Goal: Task Accomplishment & Management: Manage account settings

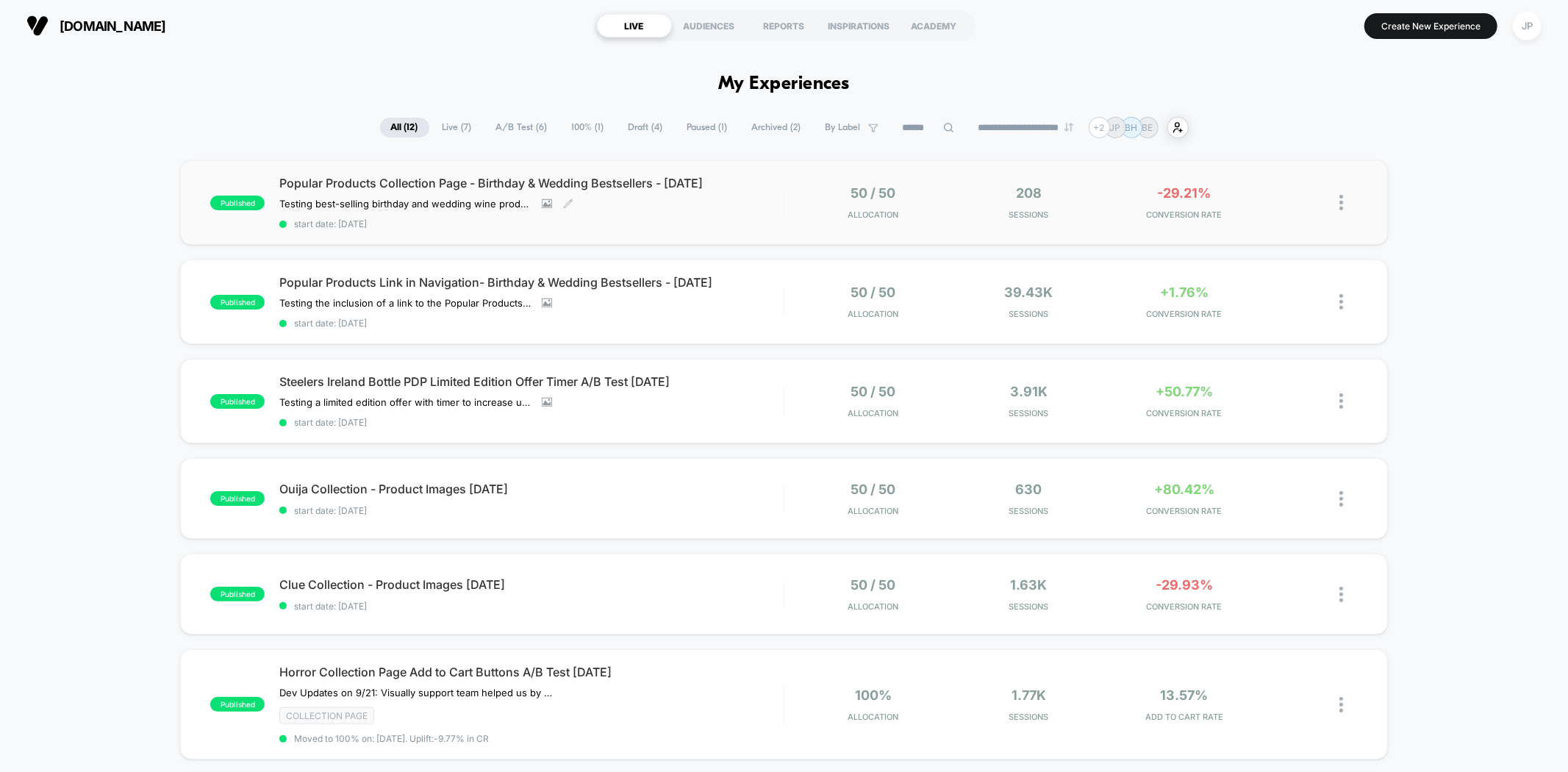
click at [709, 212] on div "Popular Products Collection Page - Birthday & Wedding Bestsellers - [DATE] Test…" at bounding box center [531, 202] width 504 height 53
click at [798, 297] on div "50 / 50 Allocation 39.43k Sessions +1.76% CONVERSION RATE" at bounding box center [1070, 302] width 573 height 35
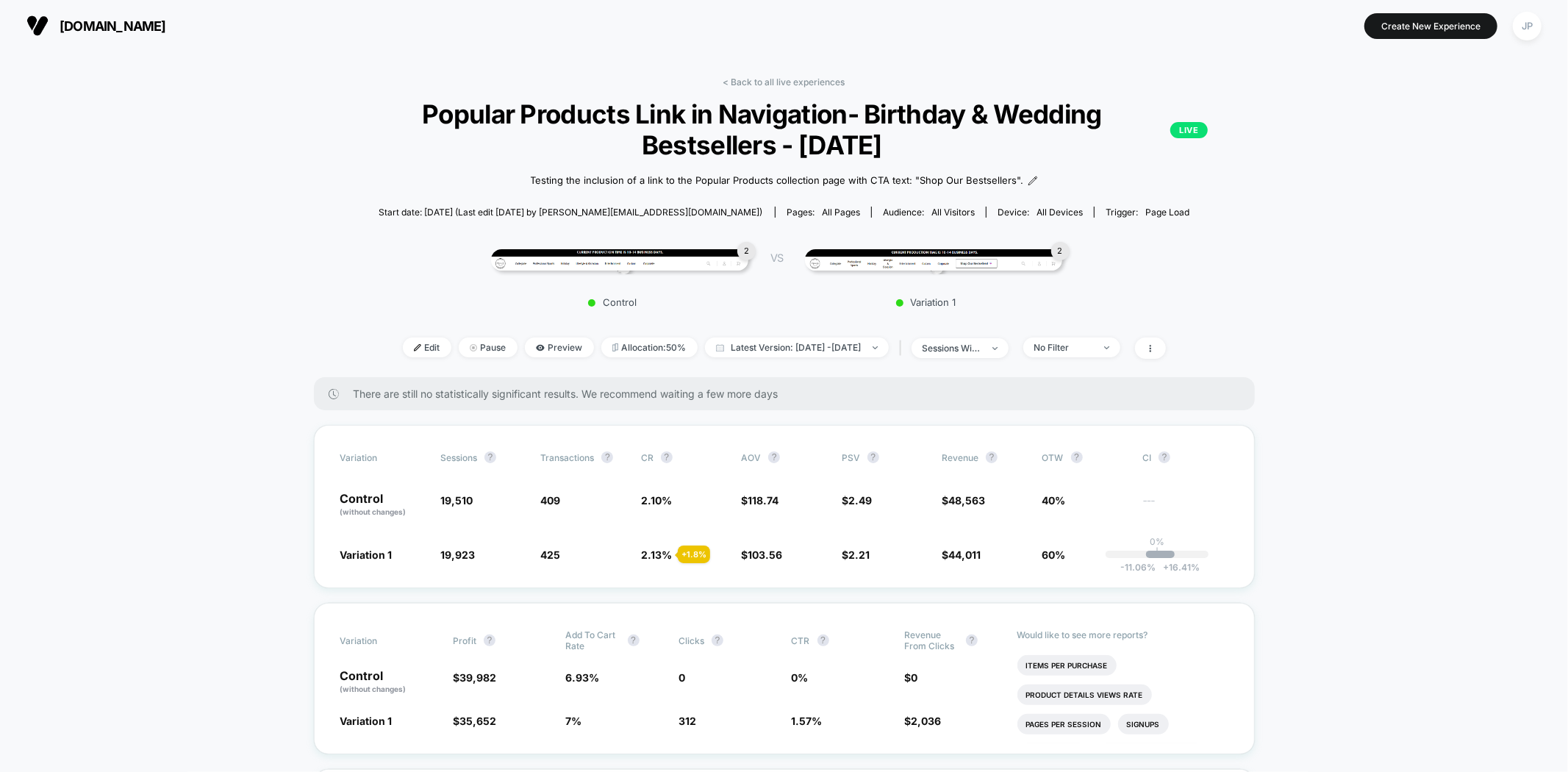
click at [948, 346] on div "sessions with impression" at bounding box center [952, 348] width 59 height 11
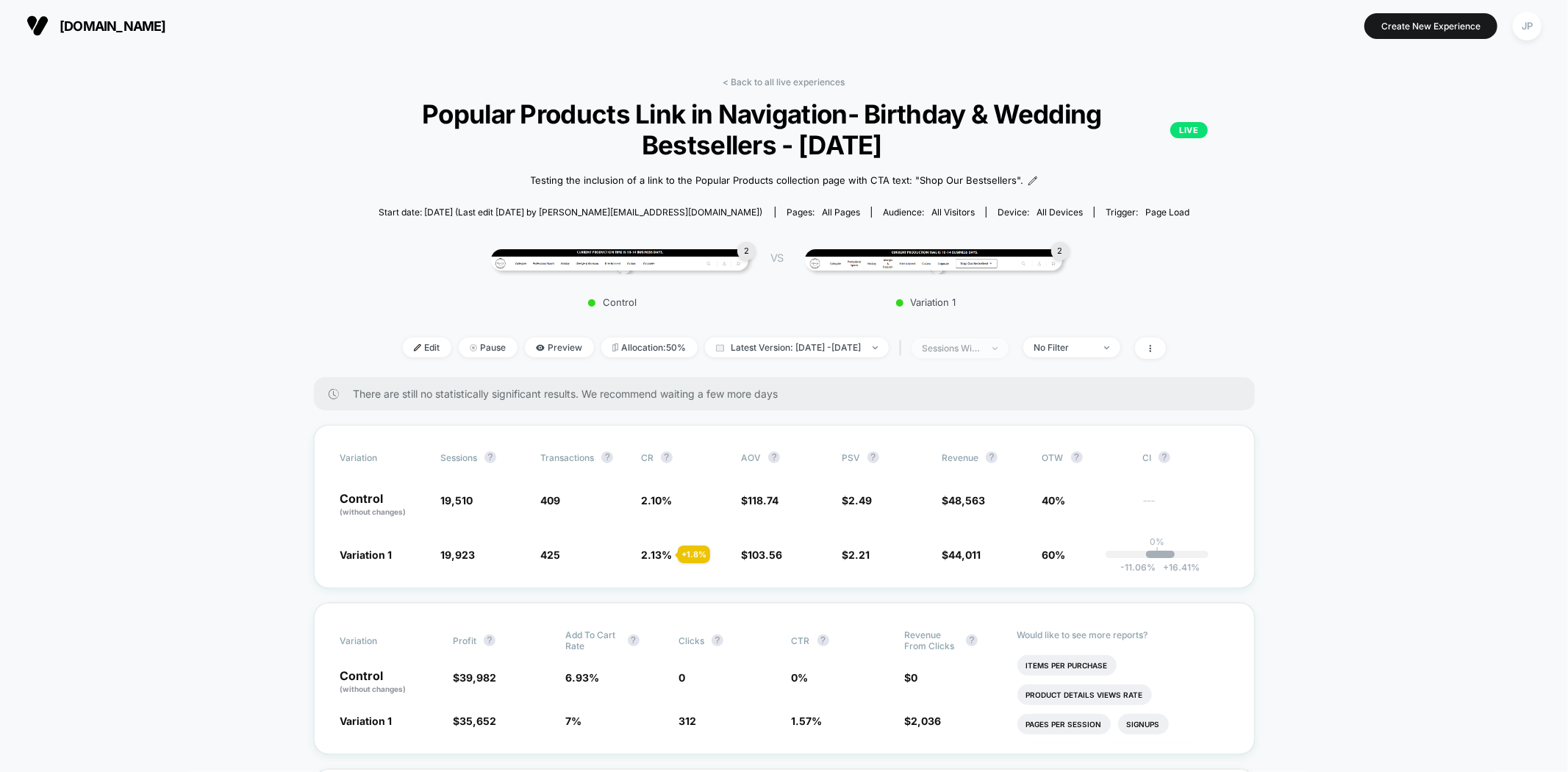
click at [982, 344] on div "sessions with impression" at bounding box center [952, 348] width 59 height 11
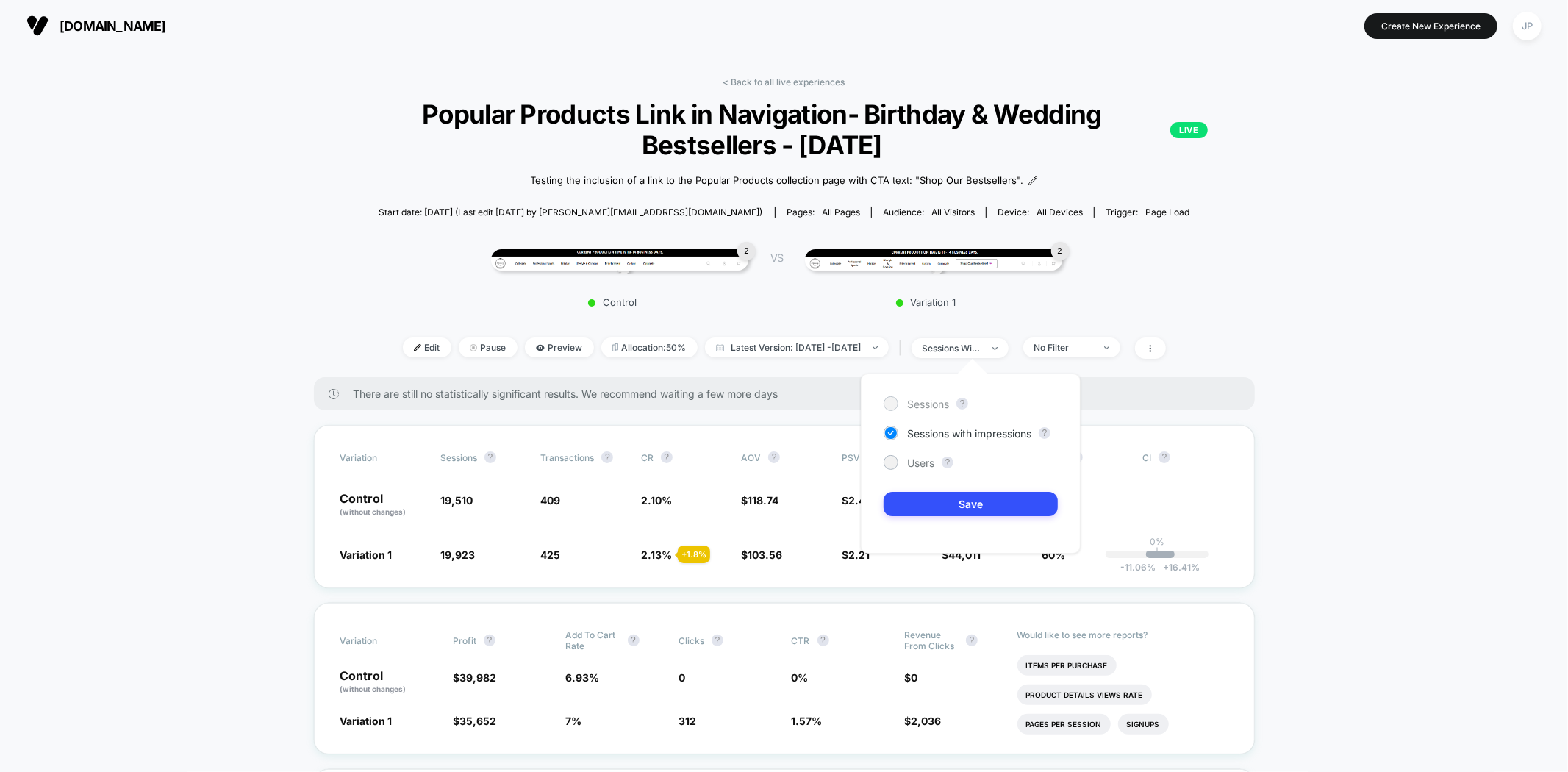
click at [929, 401] on span "Sessions" at bounding box center [928, 404] width 42 height 13
click at [970, 499] on button "Save" at bounding box center [971, 504] width 174 height 24
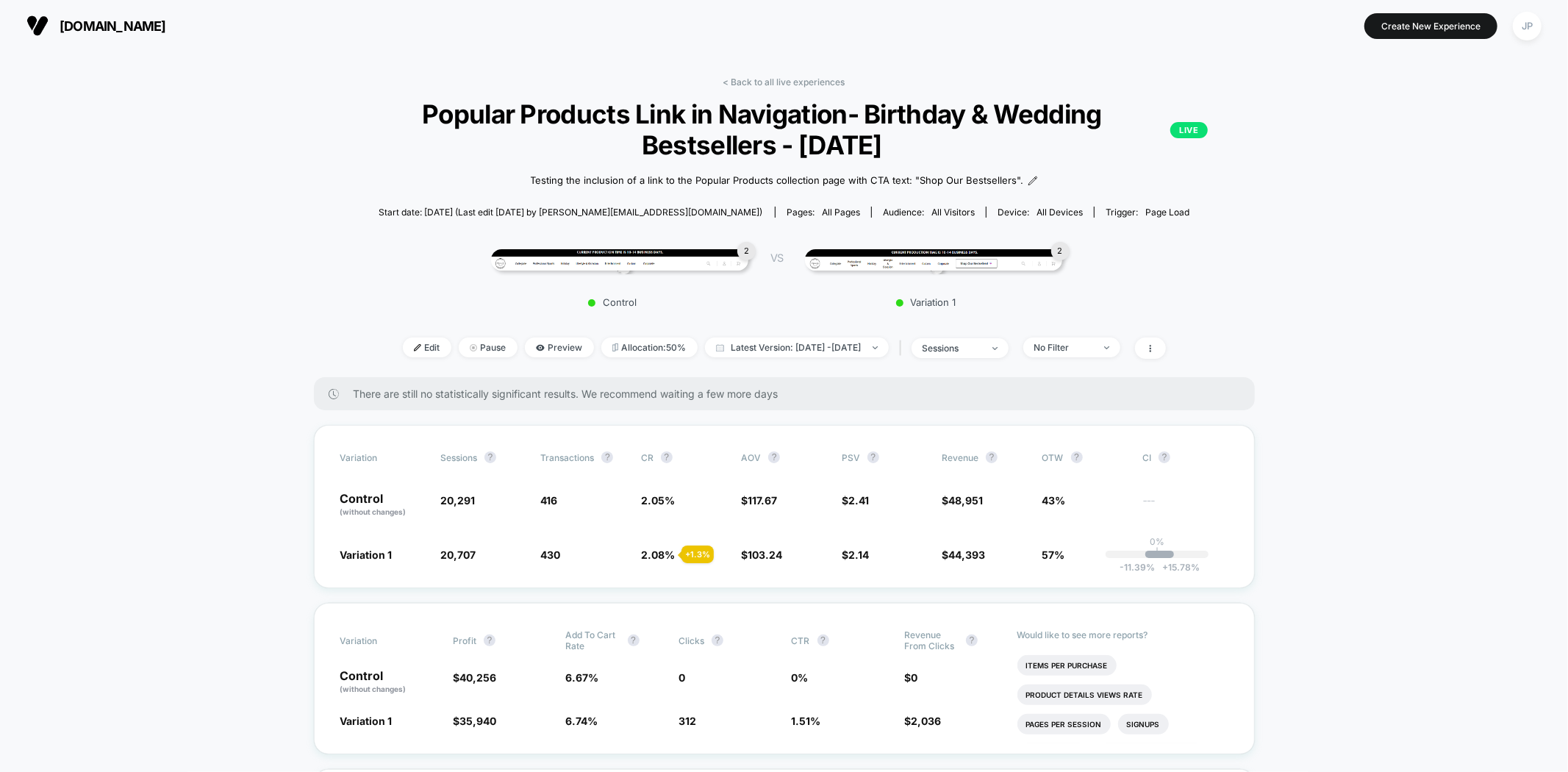
click at [982, 351] on div "sessions" at bounding box center [952, 348] width 59 height 11
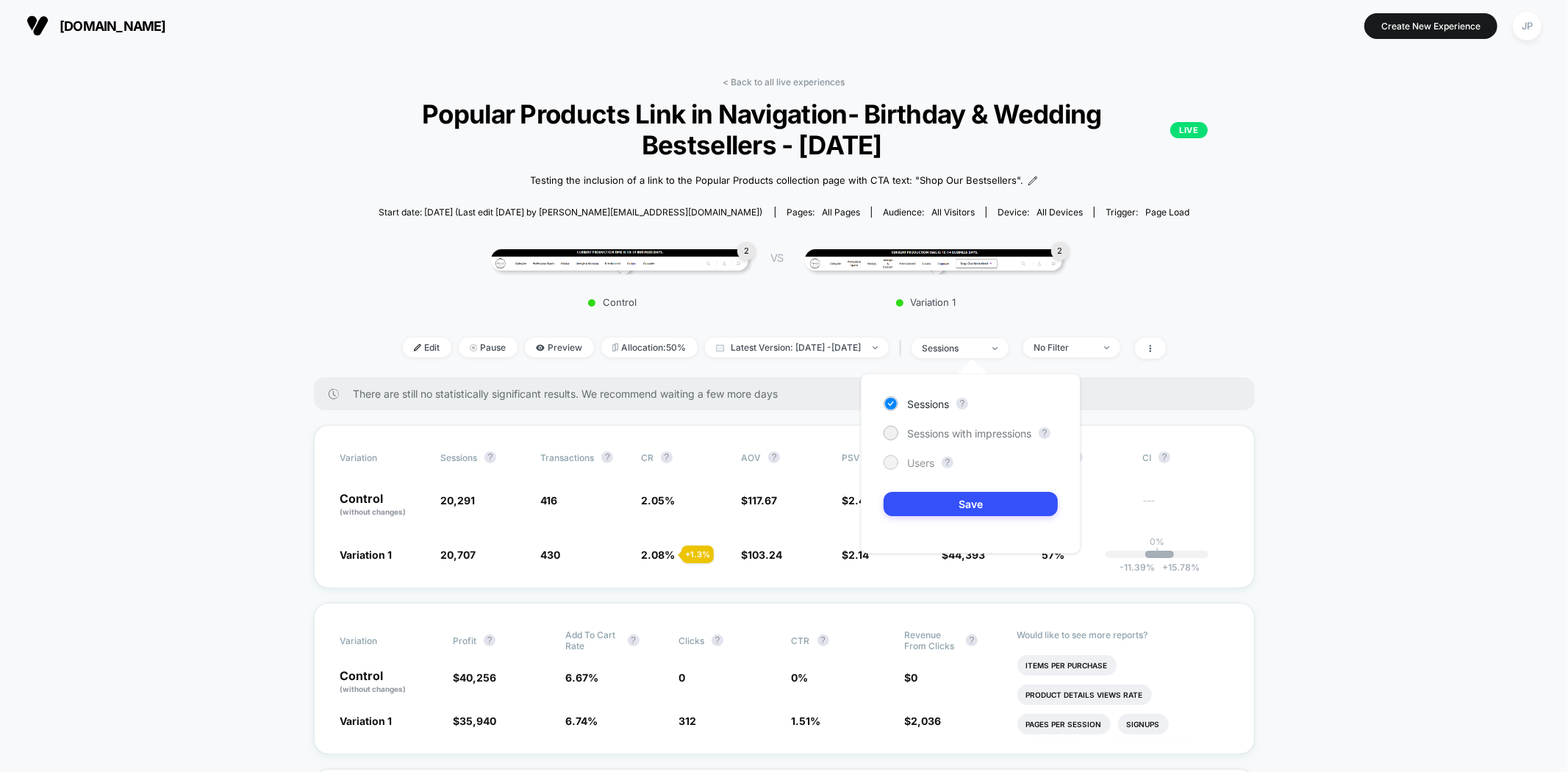
click at [920, 465] on span "Users" at bounding box center [921, 463] width 27 height 13
click at [946, 501] on button "Save" at bounding box center [971, 504] width 174 height 24
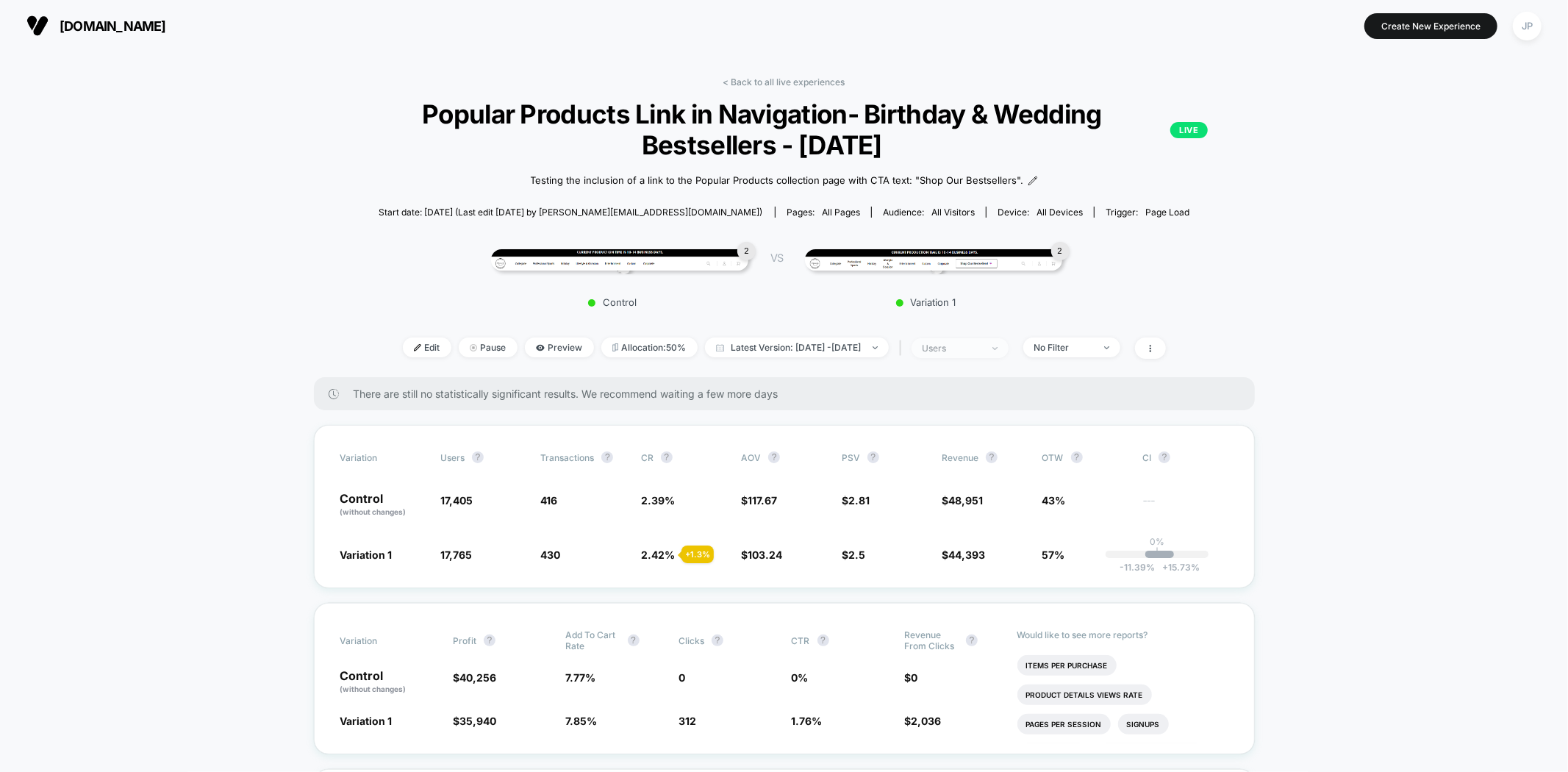
click at [982, 353] on div "users" at bounding box center [952, 348] width 59 height 11
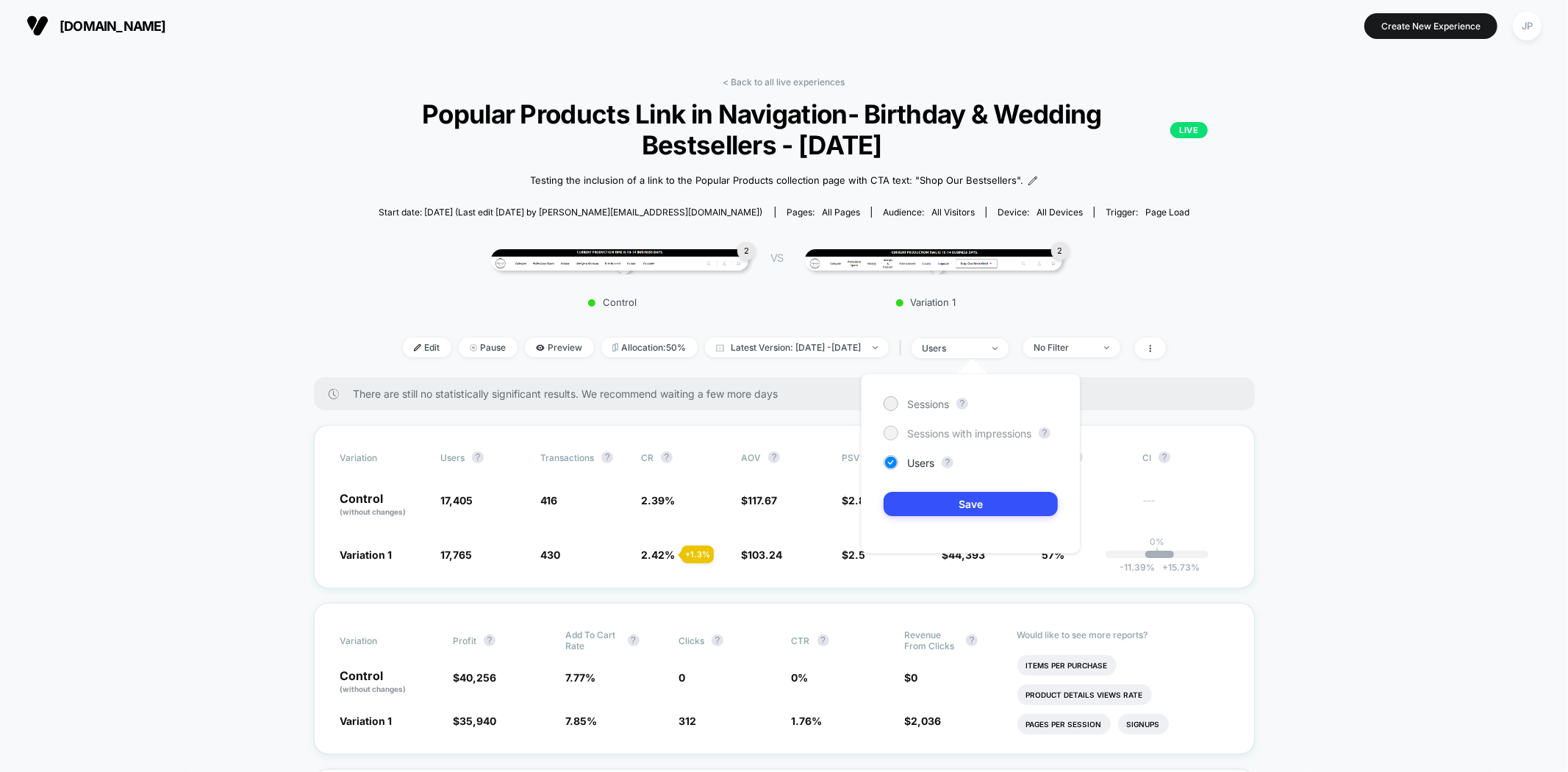
click at [972, 427] on span "Sessions with impressions" at bounding box center [969, 433] width 124 height 13
click at [968, 497] on button "Save" at bounding box center [971, 504] width 174 height 24
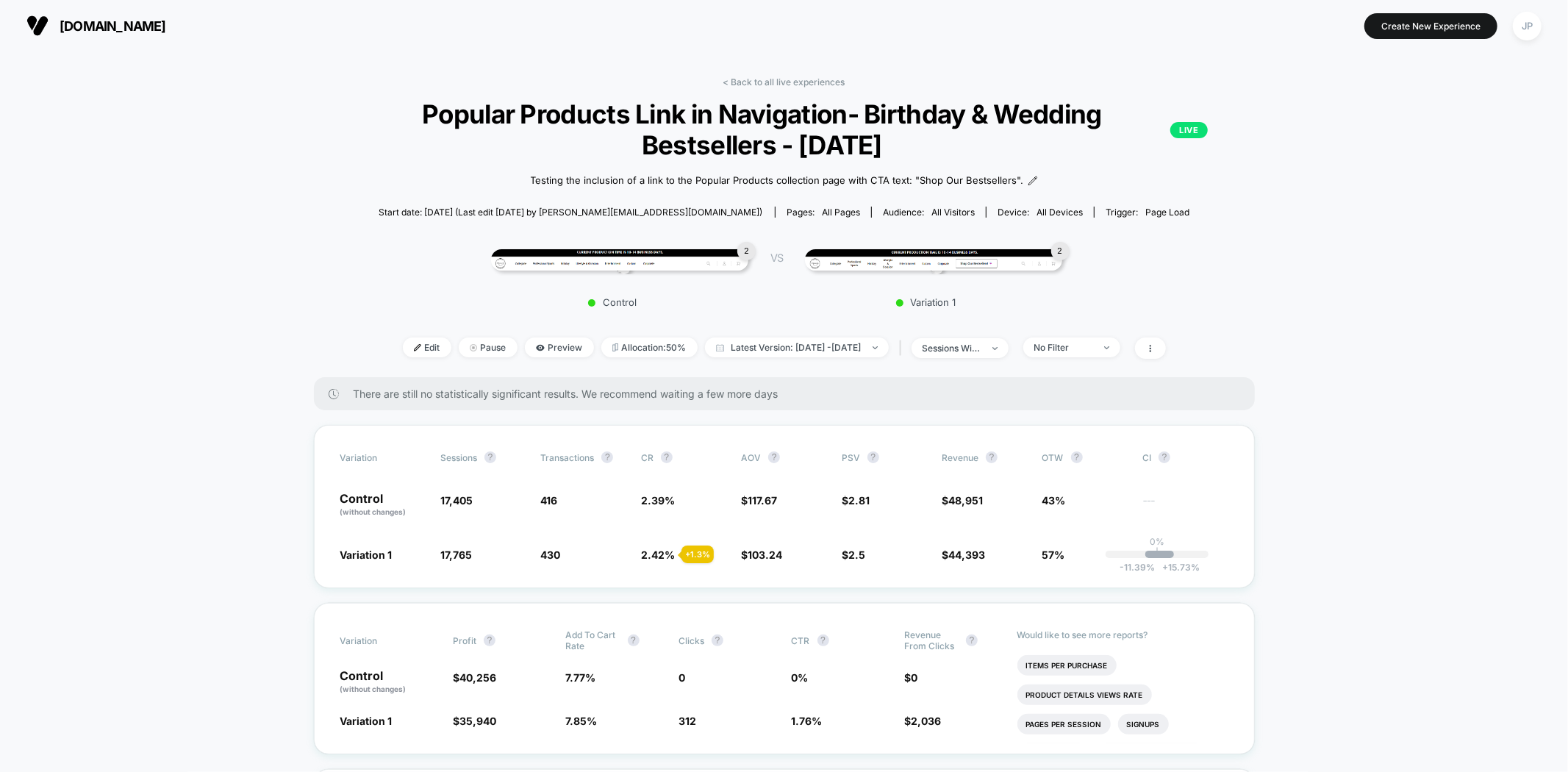
click at [801, 86] on link "< Back to all live experiences" at bounding box center [784, 82] width 122 height 11
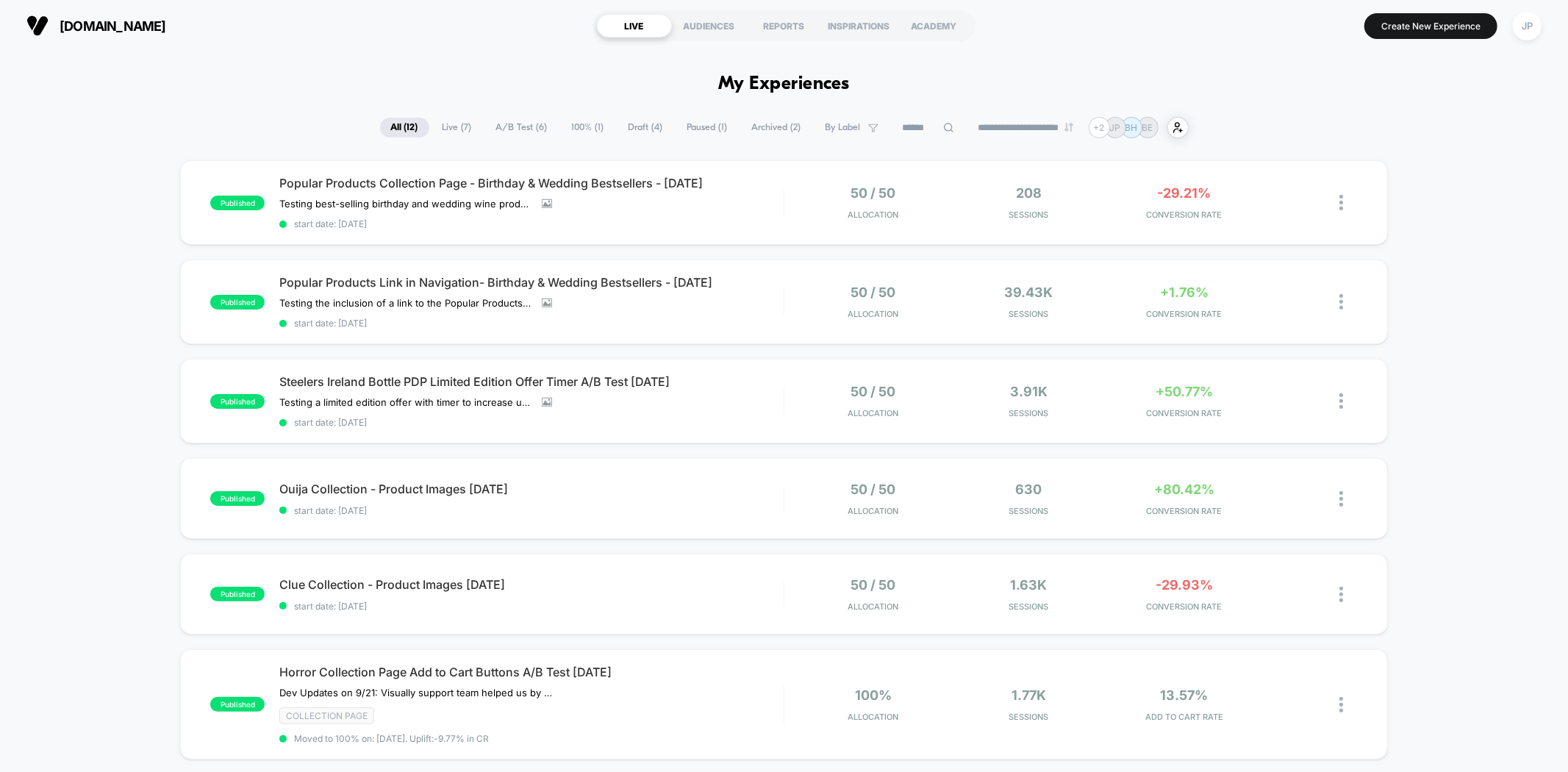
click at [1373, 123] on div "**********" at bounding box center [784, 127] width 1568 height 21
click at [770, 395] on div "Steelers Ireland Bottle PDP Limited Edition Offer Timer A/B Test 09.26.25 Testi…" at bounding box center [531, 401] width 504 height 53
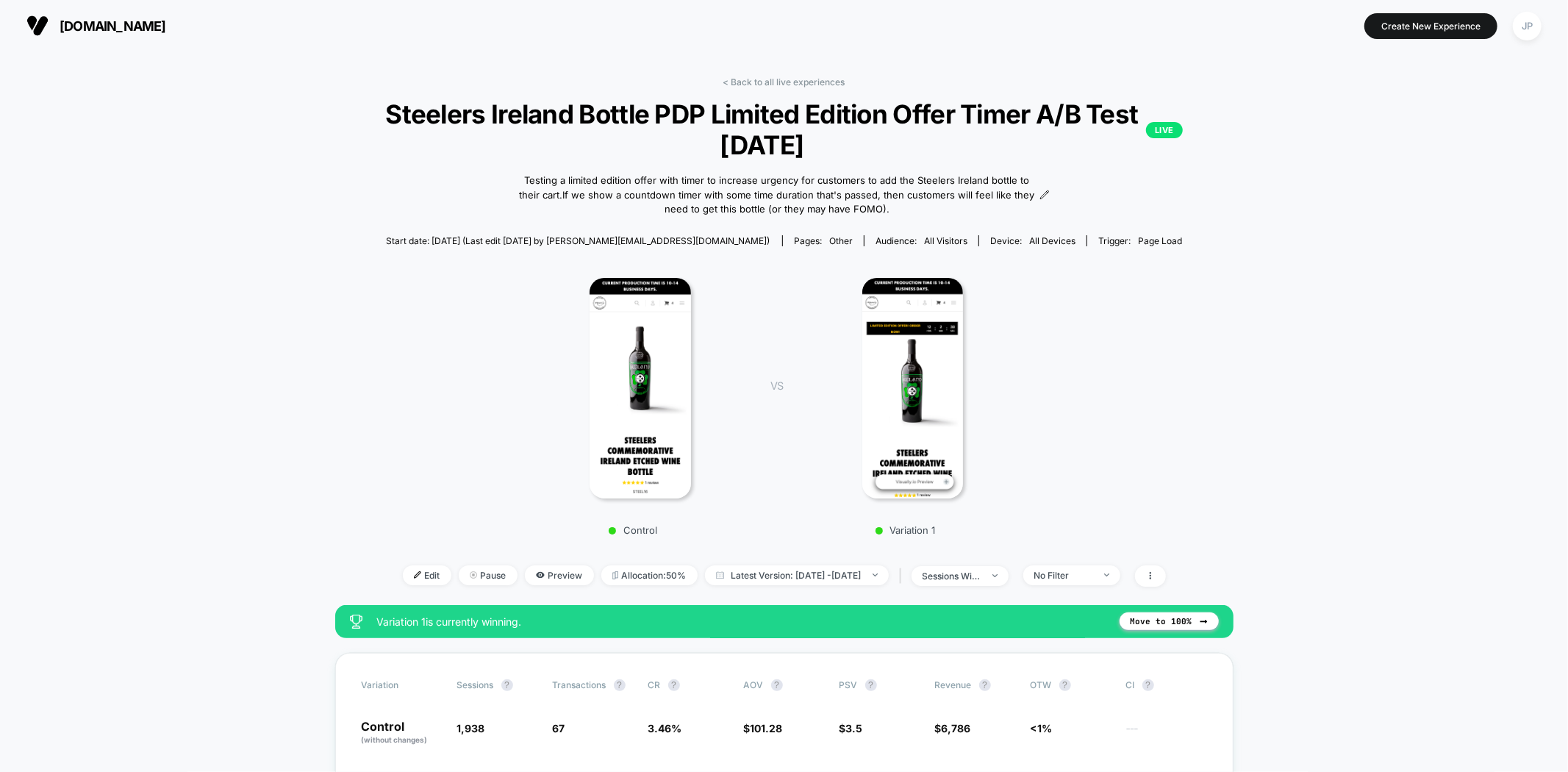
click at [1166, 574] on span at bounding box center [1150, 575] width 31 height 21
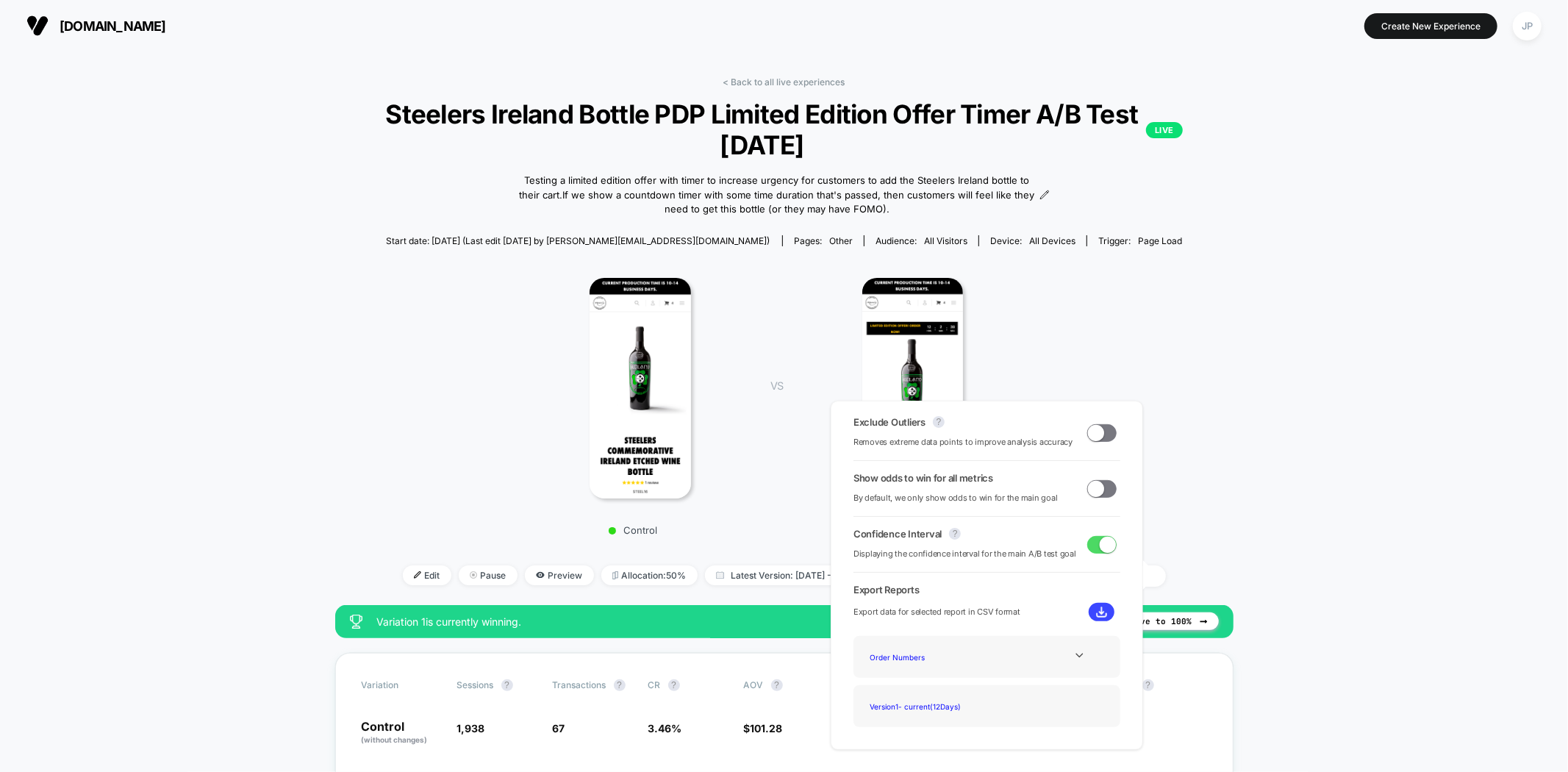
click at [1202, 461] on div "Control VS Variation 1" at bounding box center [776, 402] width 886 height 282
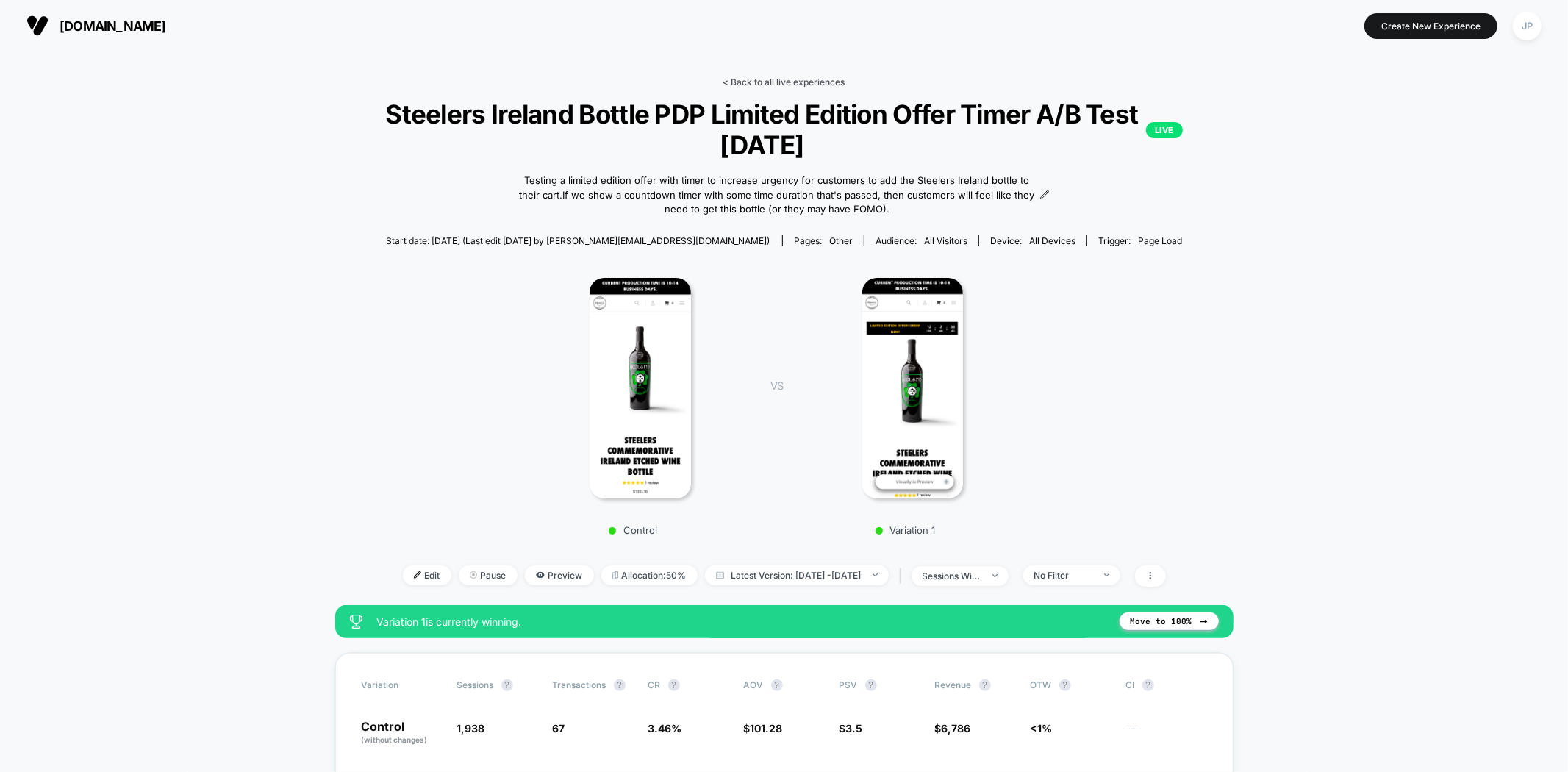
click at [780, 83] on link "< Back to all live experiences" at bounding box center [784, 82] width 122 height 11
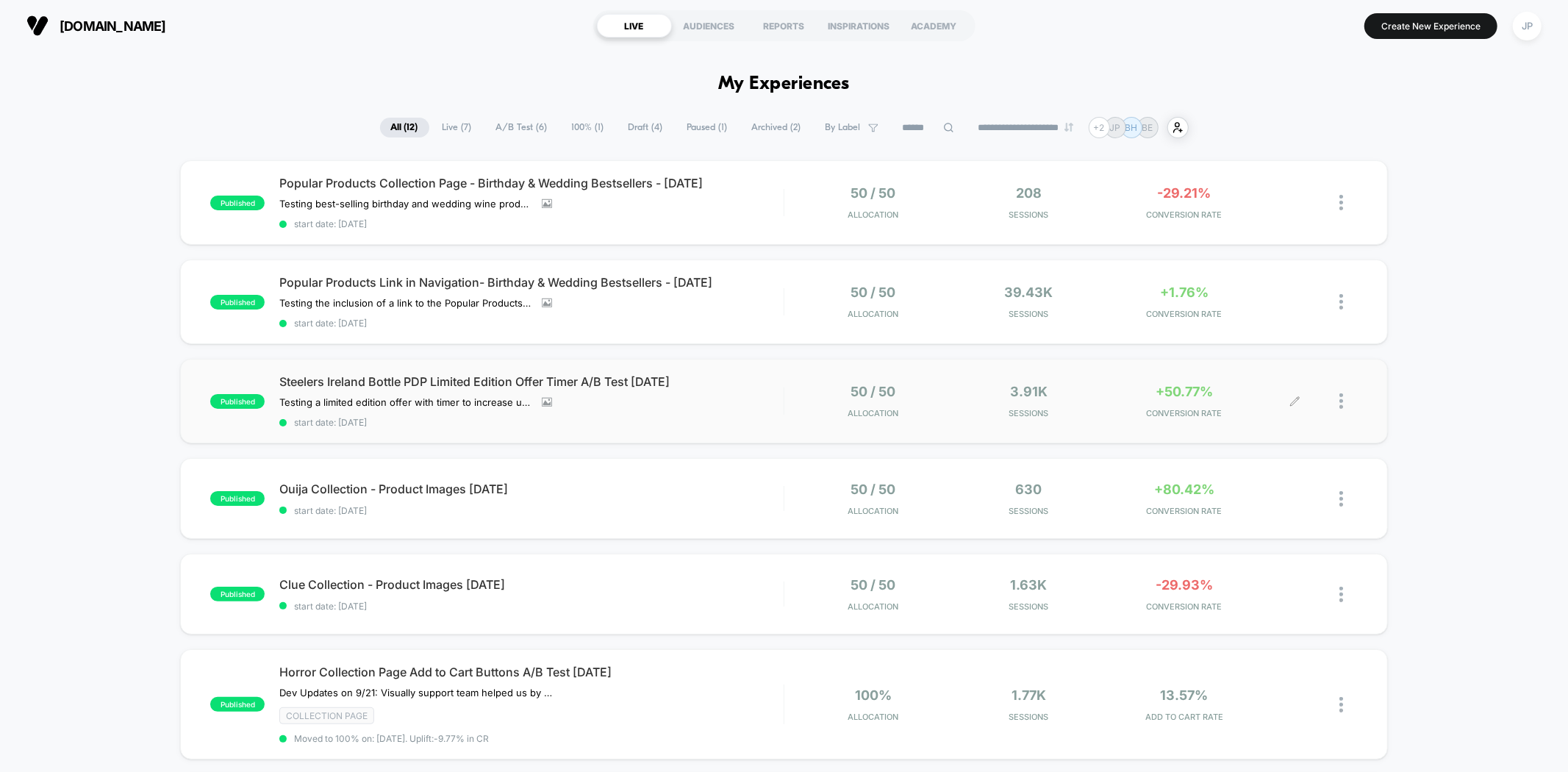
click at [1343, 398] on div at bounding box center [1348, 401] width 18 height 35
click at [771, 417] on span "start date: [DATE]" at bounding box center [531, 422] width 504 height 11
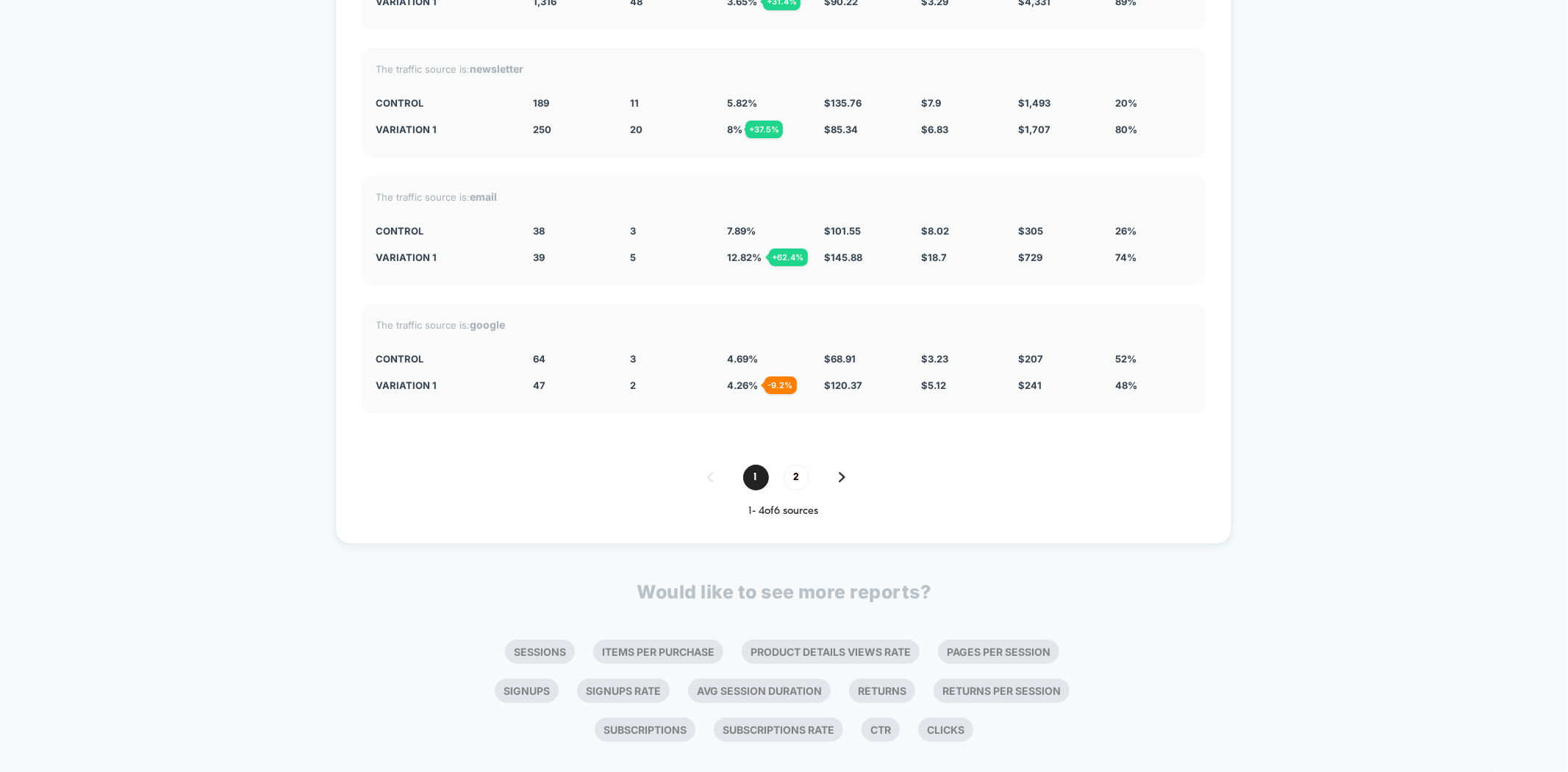
scroll to position [5575, 0]
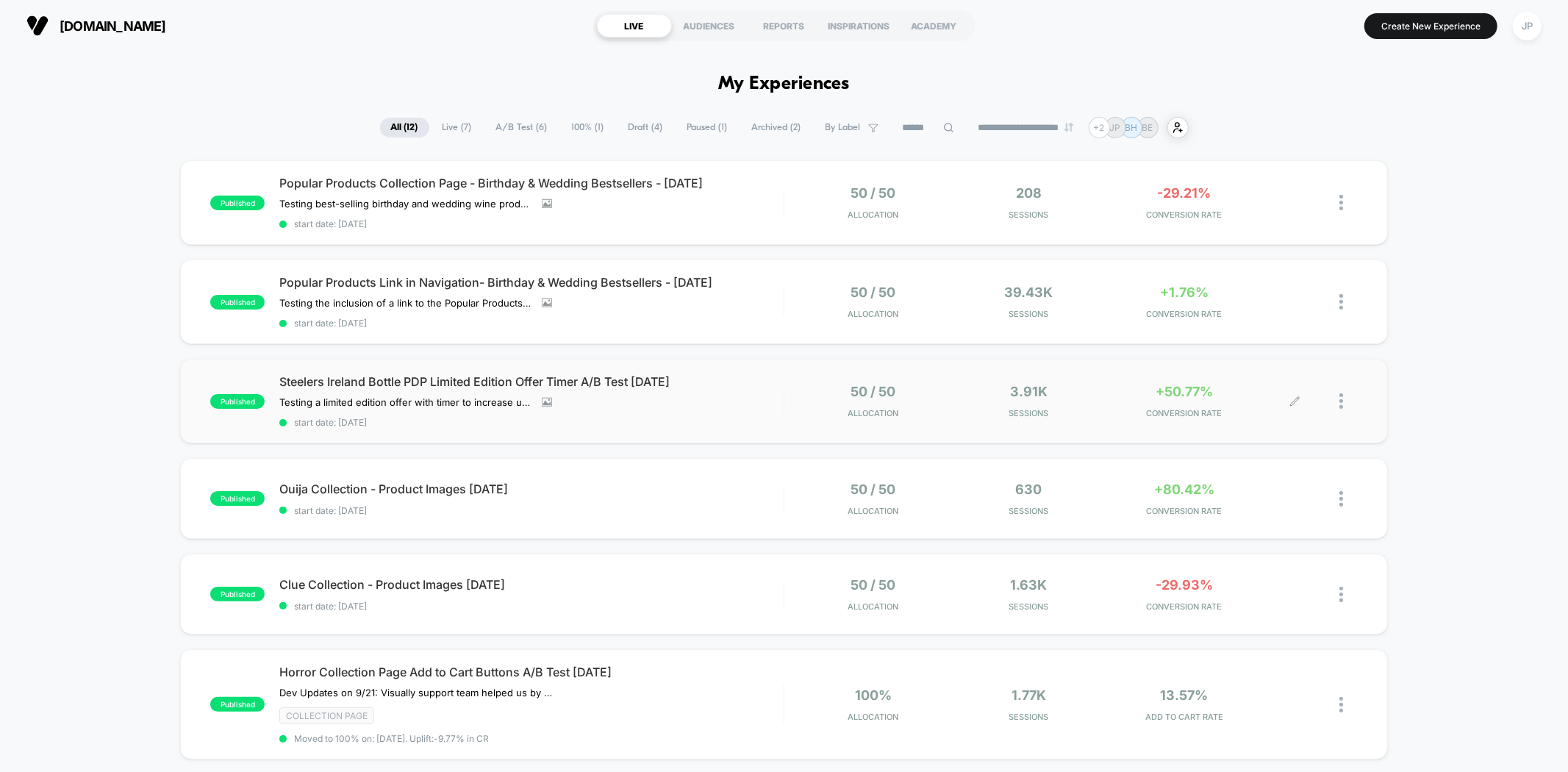
click at [1341, 401] on img at bounding box center [1341, 401] width 4 height 16
click at [1251, 480] on div "Archive" at bounding box center [1266, 482] width 133 height 33
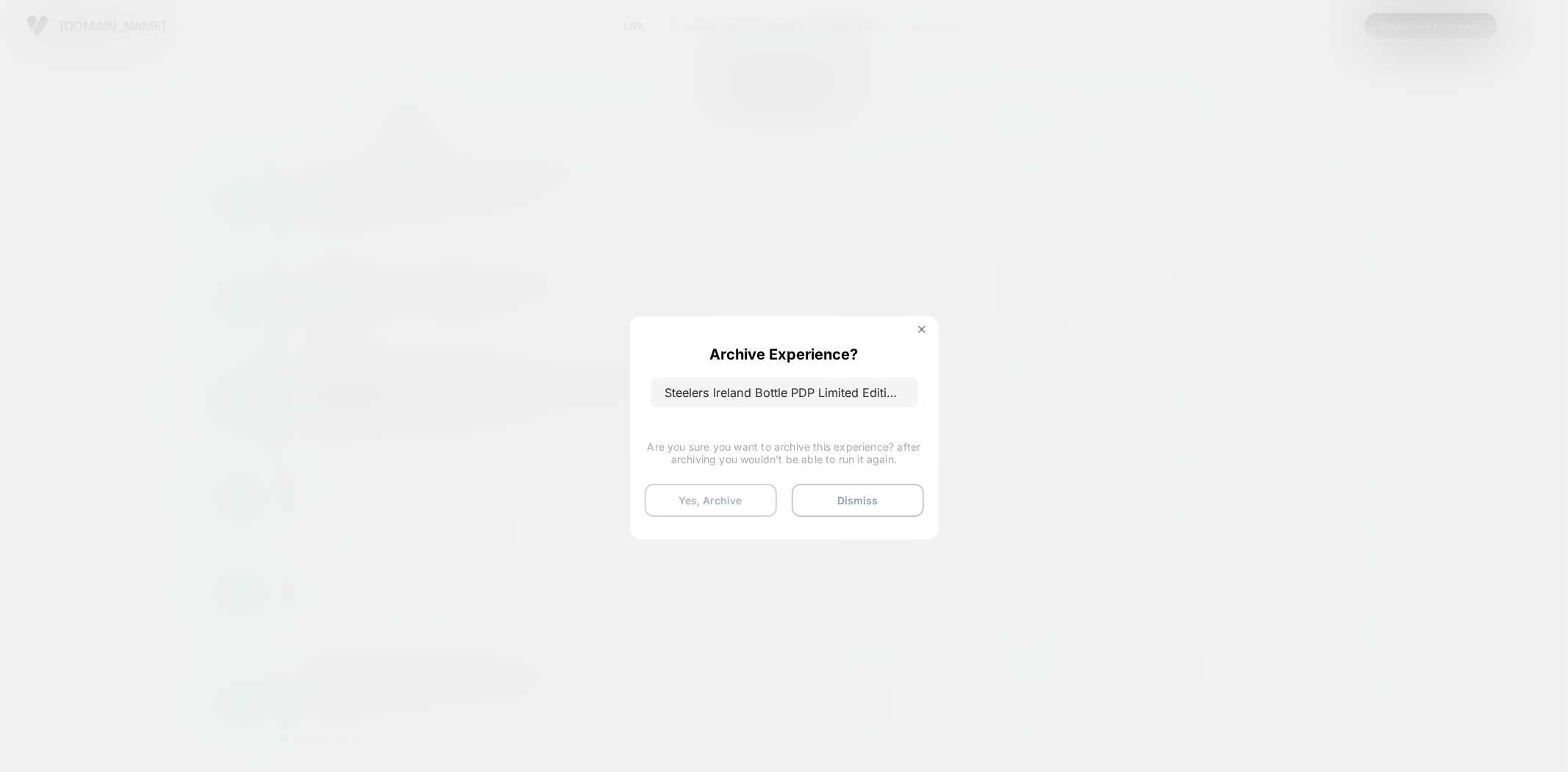
click at [723, 497] on button "Yes, Archive" at bounding box center [711, 500] width 133 height 33
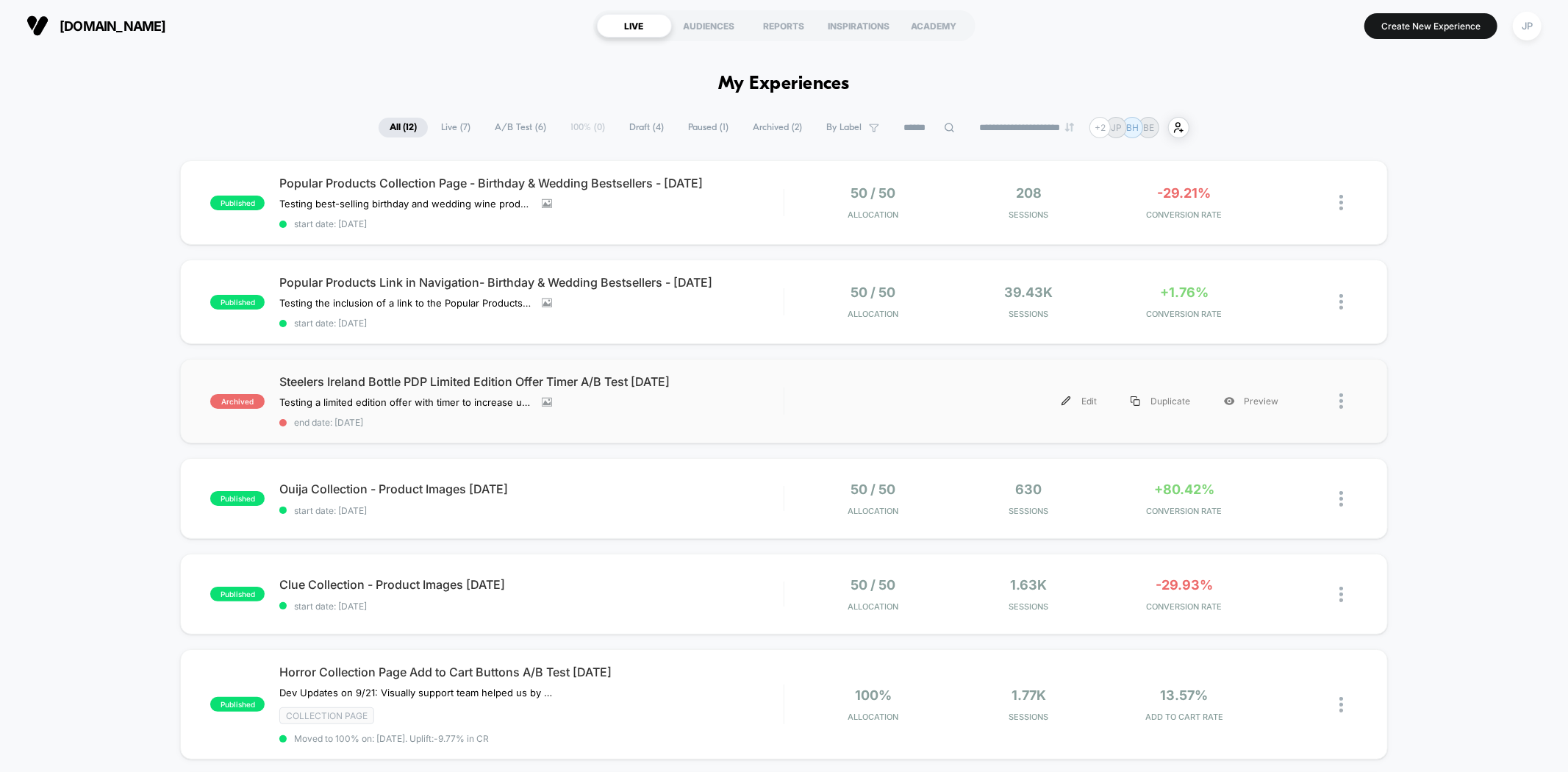
click at [895, 424] on div "archived Steelers Ireland Bottle PDP Limited Edition Offer Timer A/B Test 09.26…" at bounding box center [783, 401] width 1207 height 85
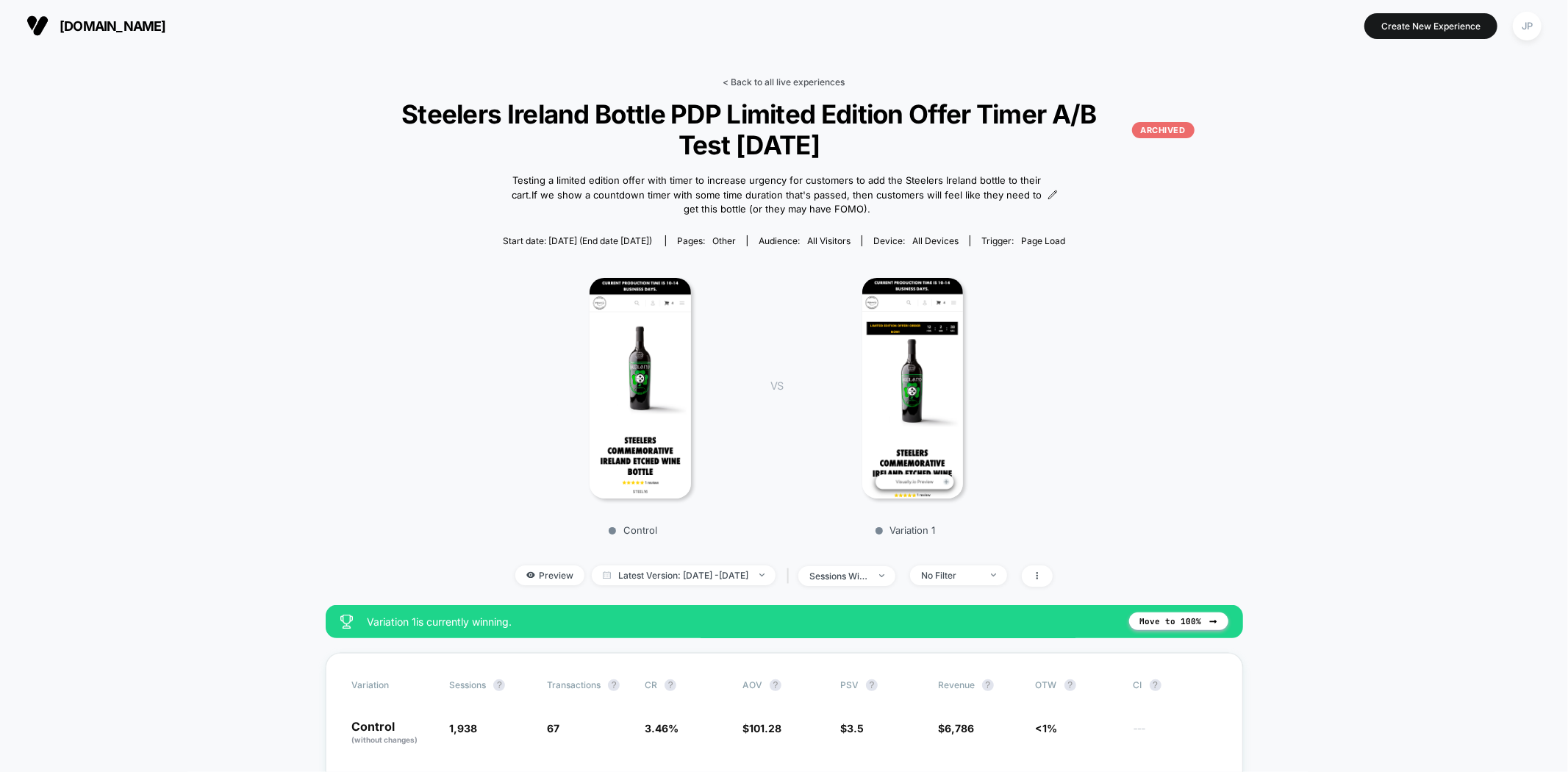
click at [768, 78] on link "< Back to all live experiences" at bounding box center [783, 82] width 122 height 11
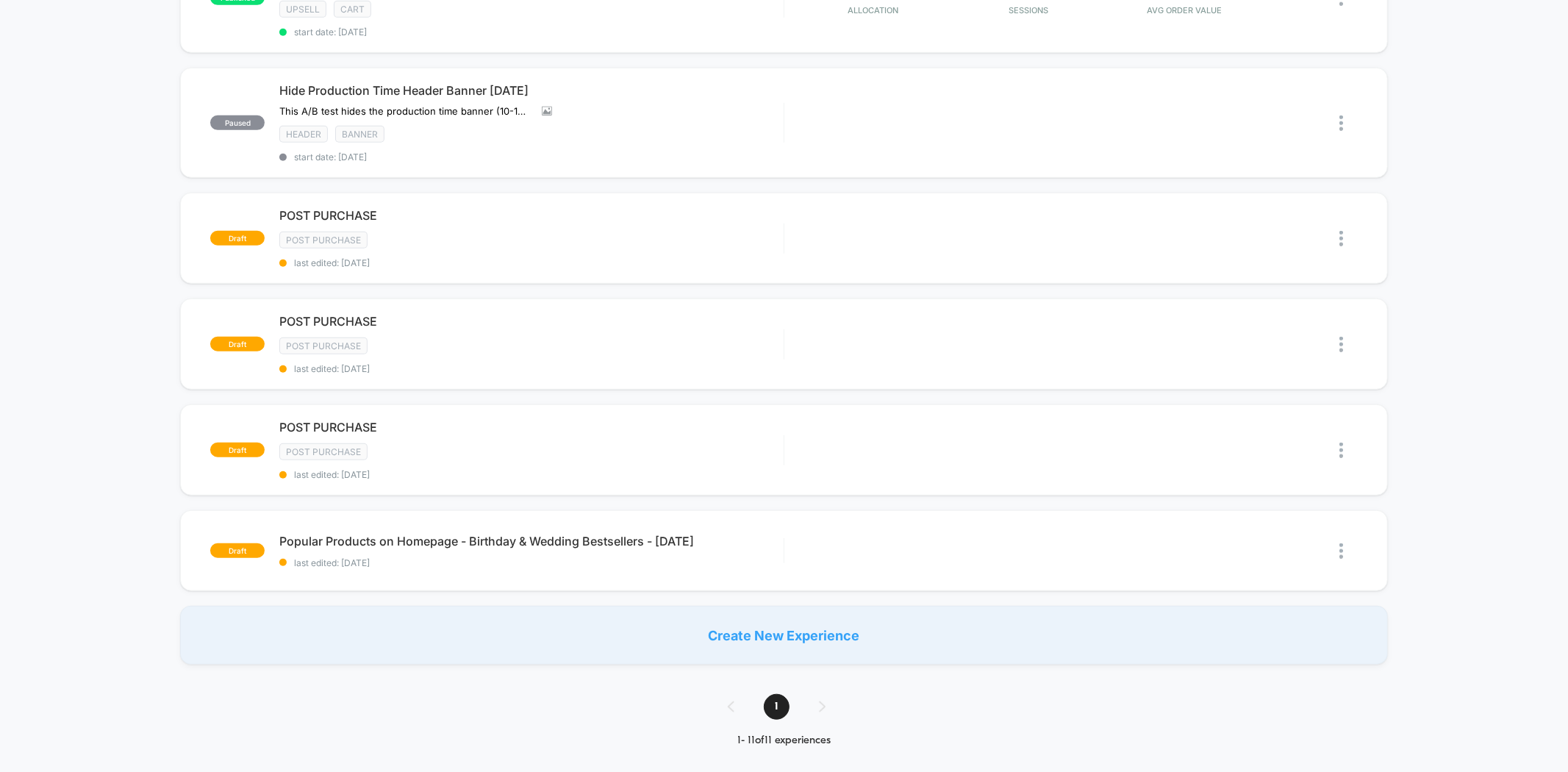
scroll to position [735, 0]
click at [1337, 223] on div at bounding box center [1326, 235] width 62 height 33
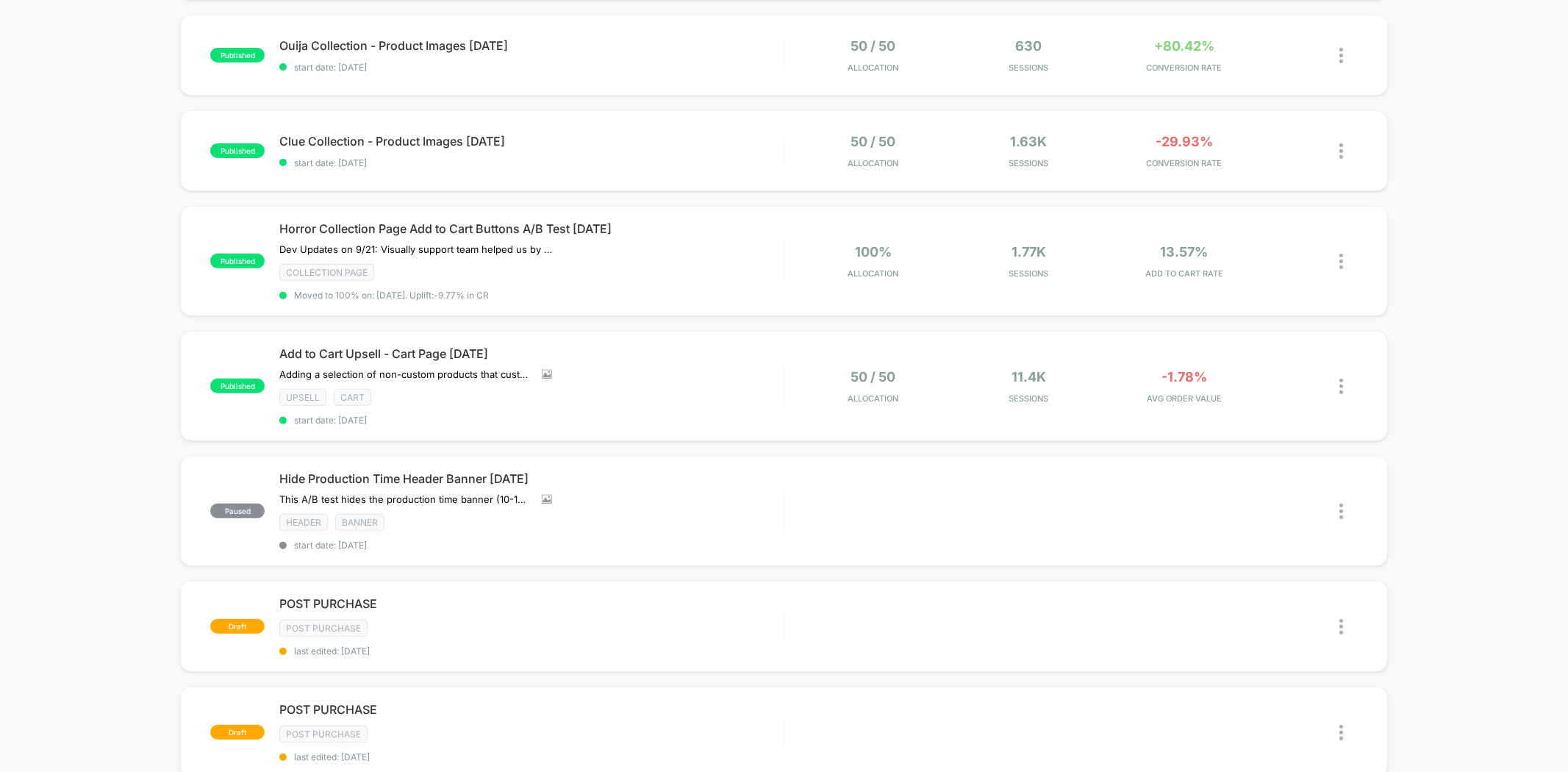
scroll to position [571, 0]
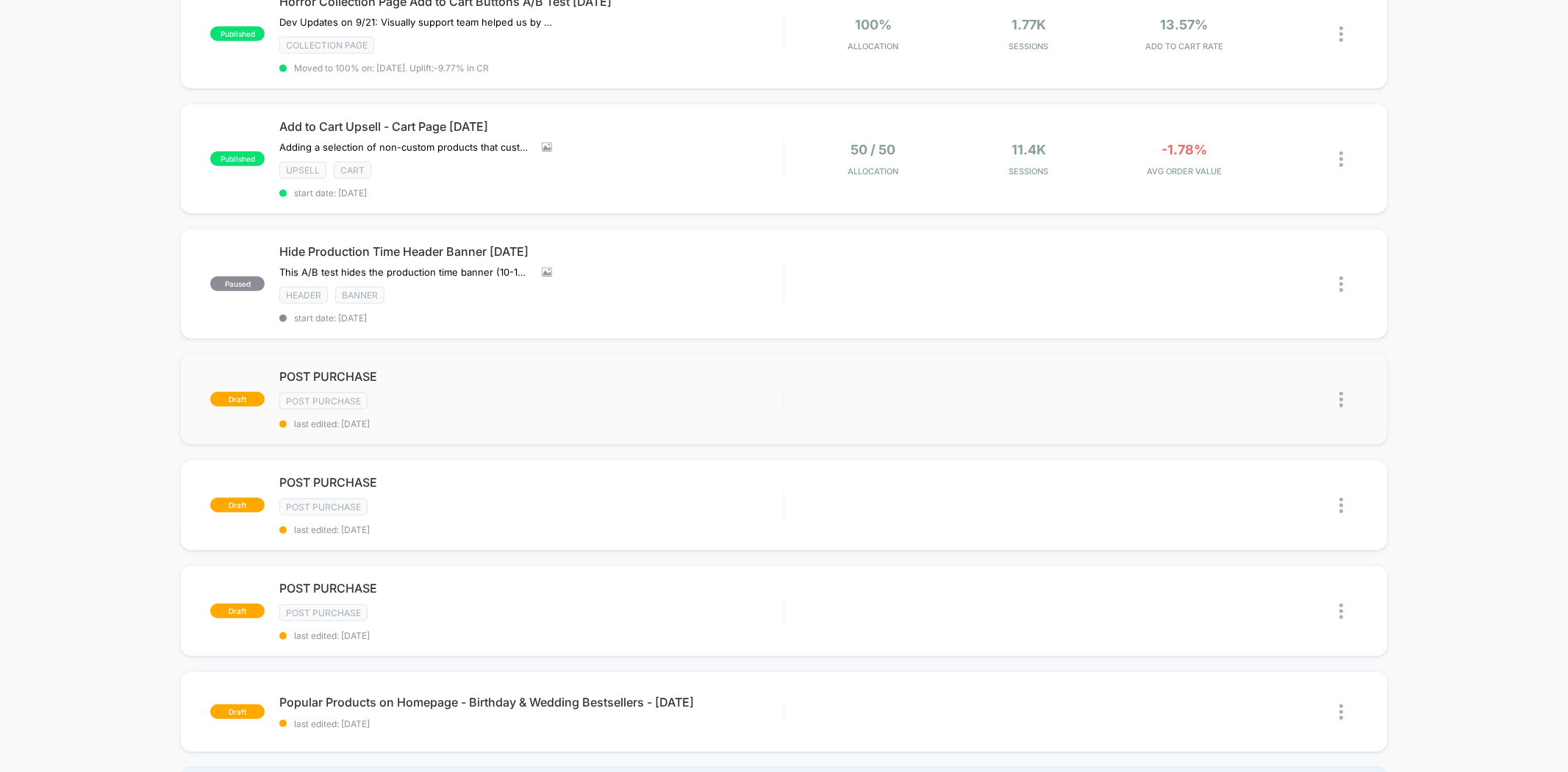
click at [1340, 391] on img at bounding box center [1341, 399] width 4 height 16
click at [1272, 428] on div "Delete" at bounding box center [1266, 439] width 133 height 33
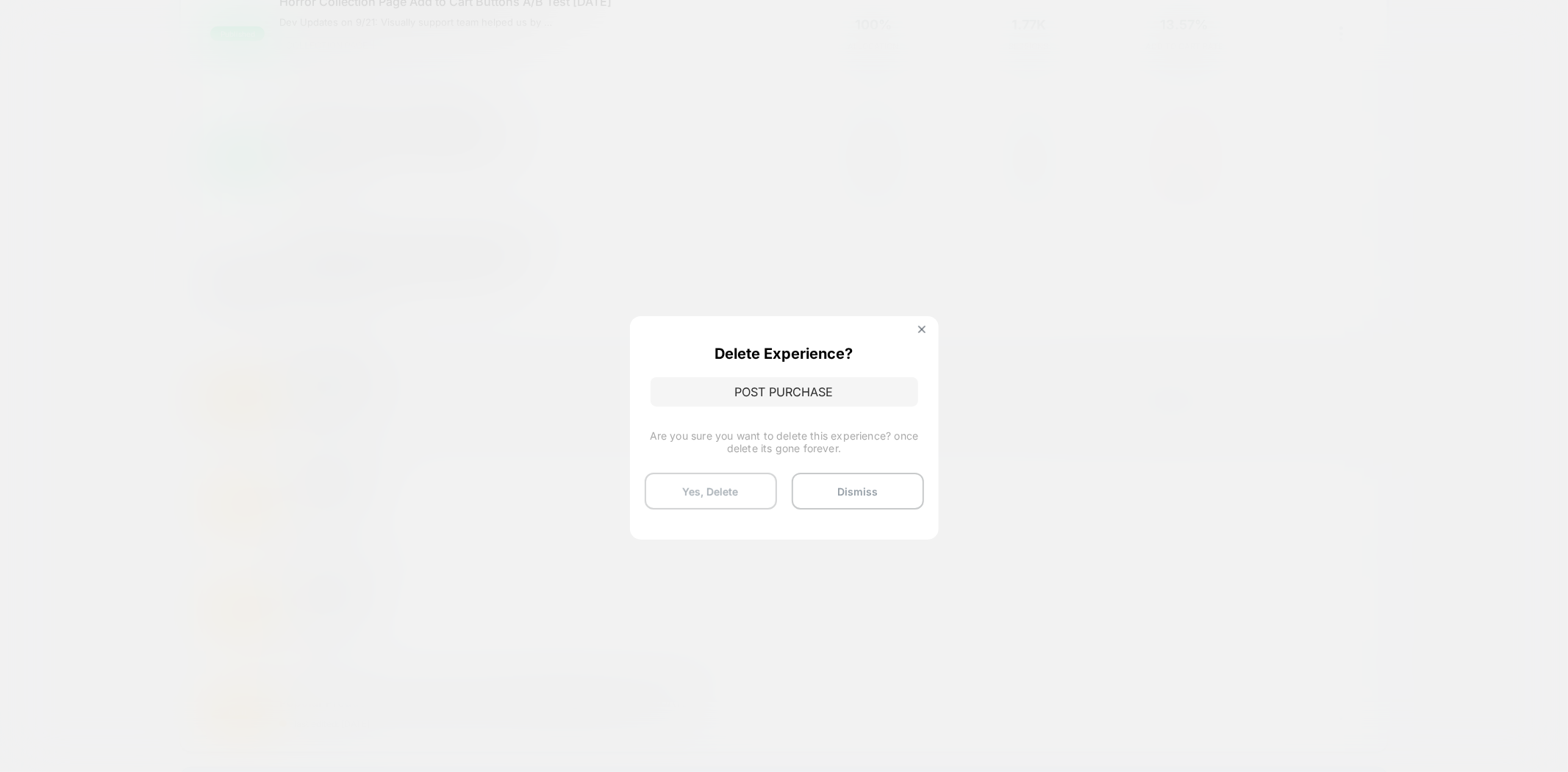
click at [679, 492] on button "Yes, Delete" at bounding box center [711, 490] width 133 height 37
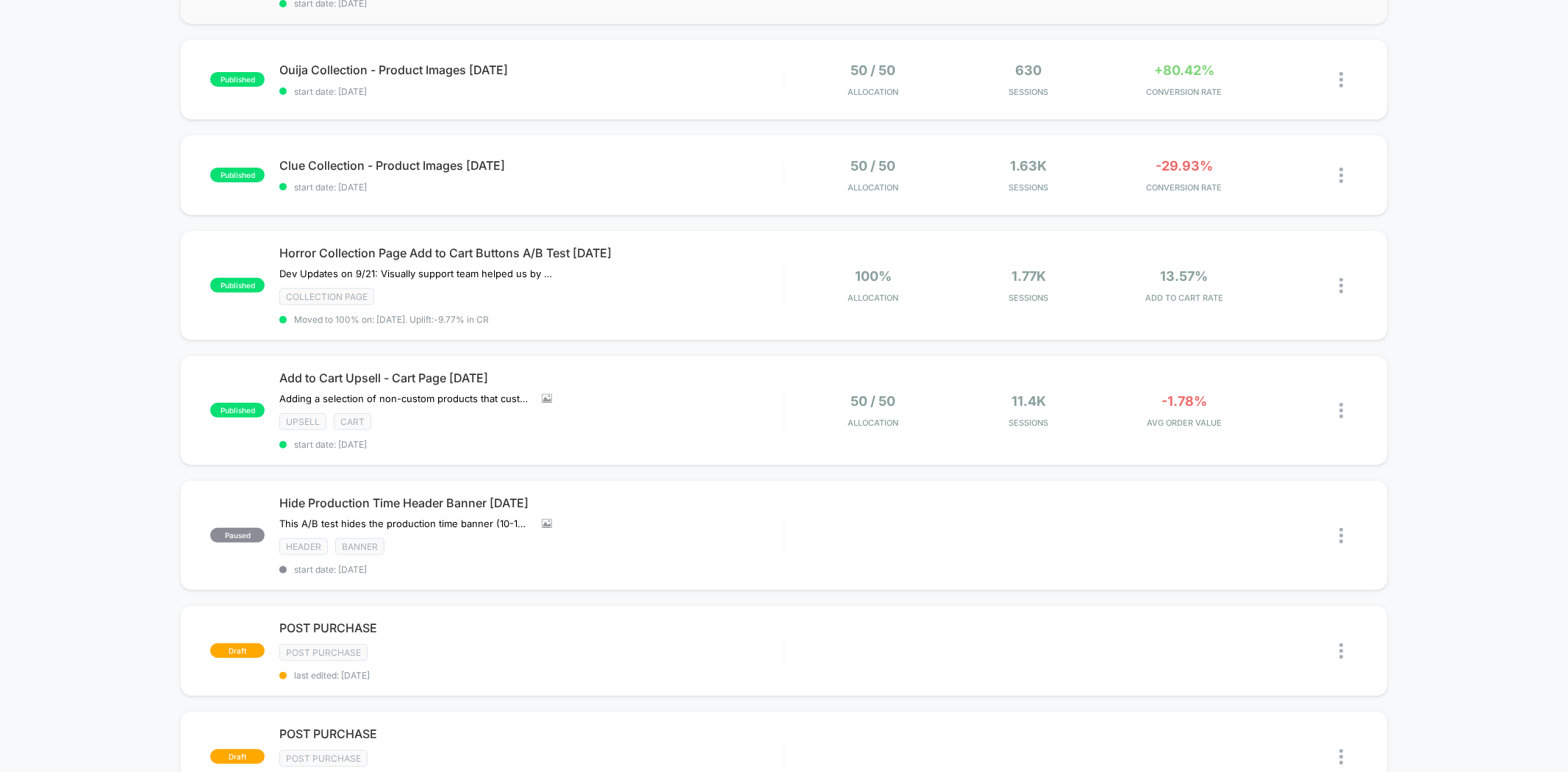
scroll to position [653, 0]
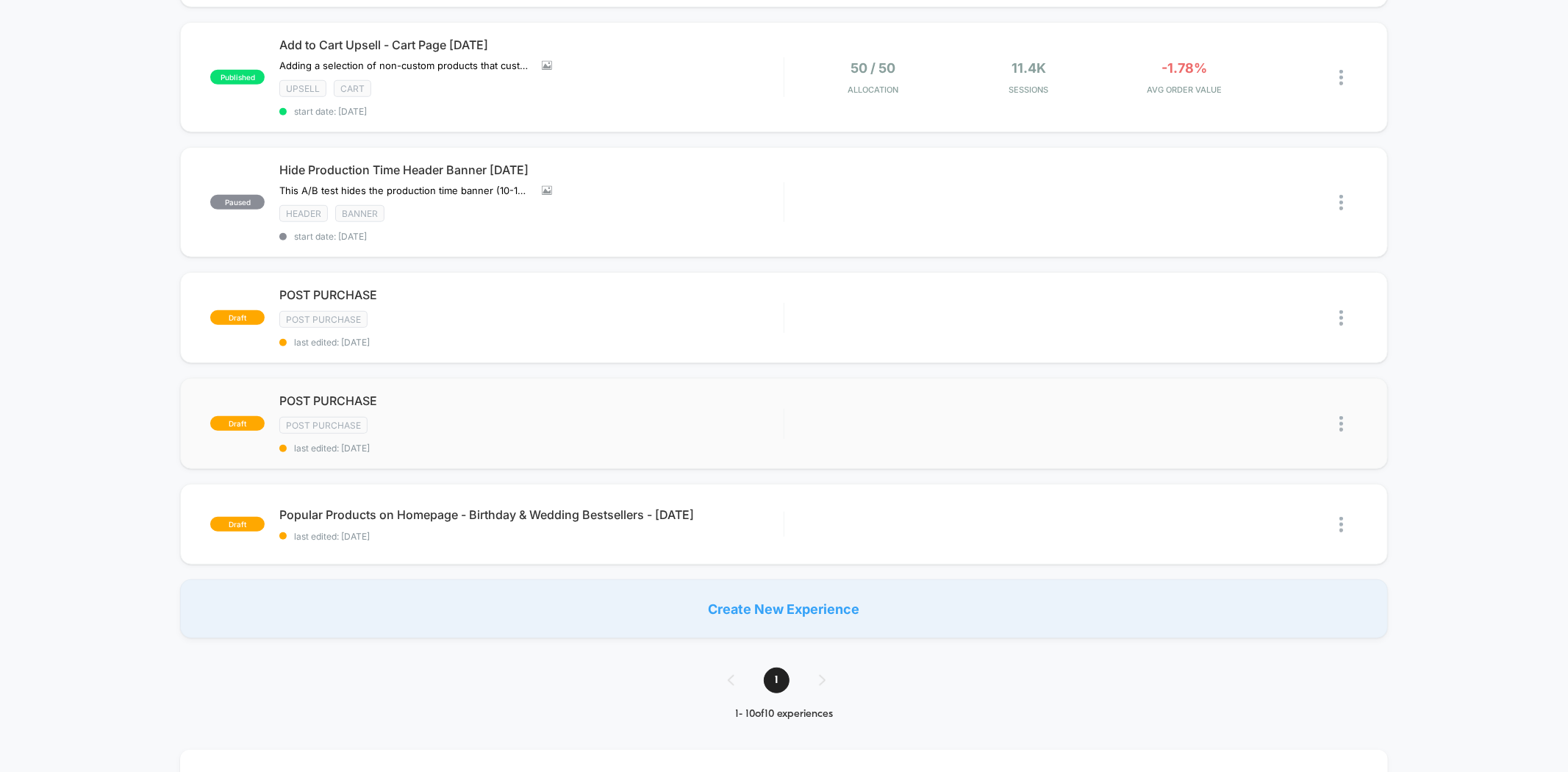
click at [1342, 416] on img at bounding box center [1341, 424] width 4 height 16
click at [1241, 457] on div "Delete" at bounding box center [1266, 461] width 133 height 33
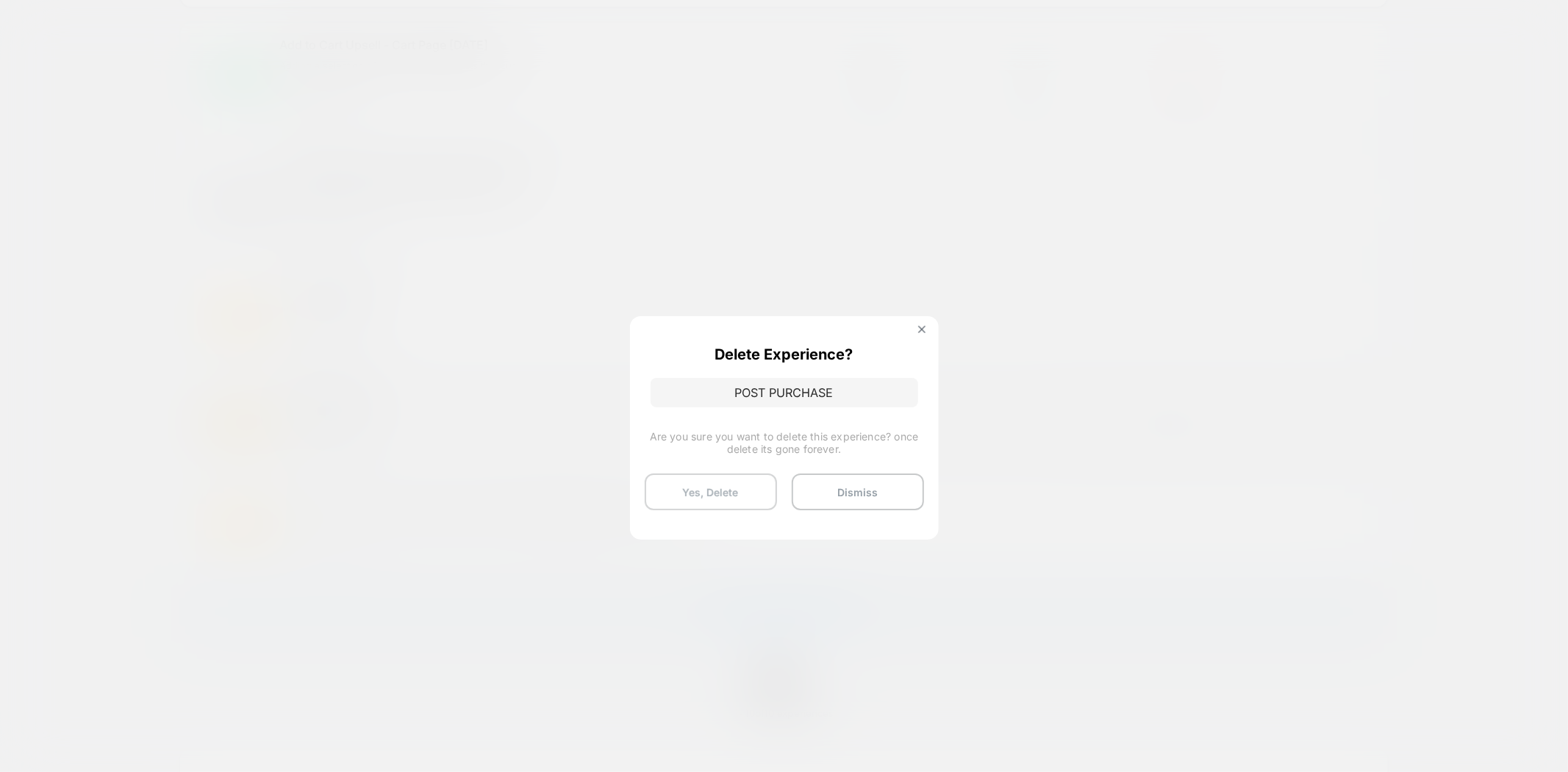
click at [704, 493] on button "Yes, Delete" at bounding box center [711, 491] width 133 height 37
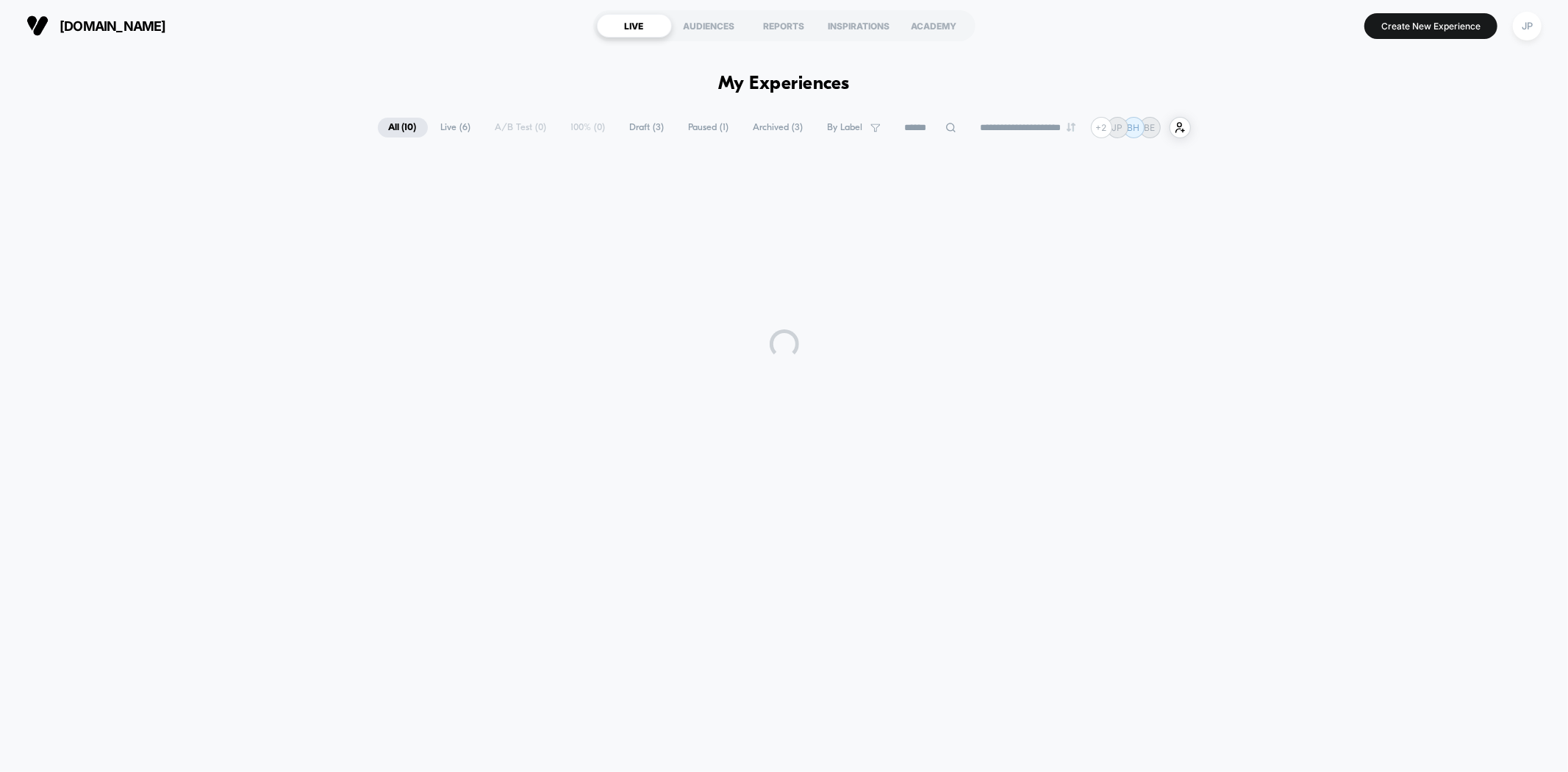
scroll to position [0, 0]
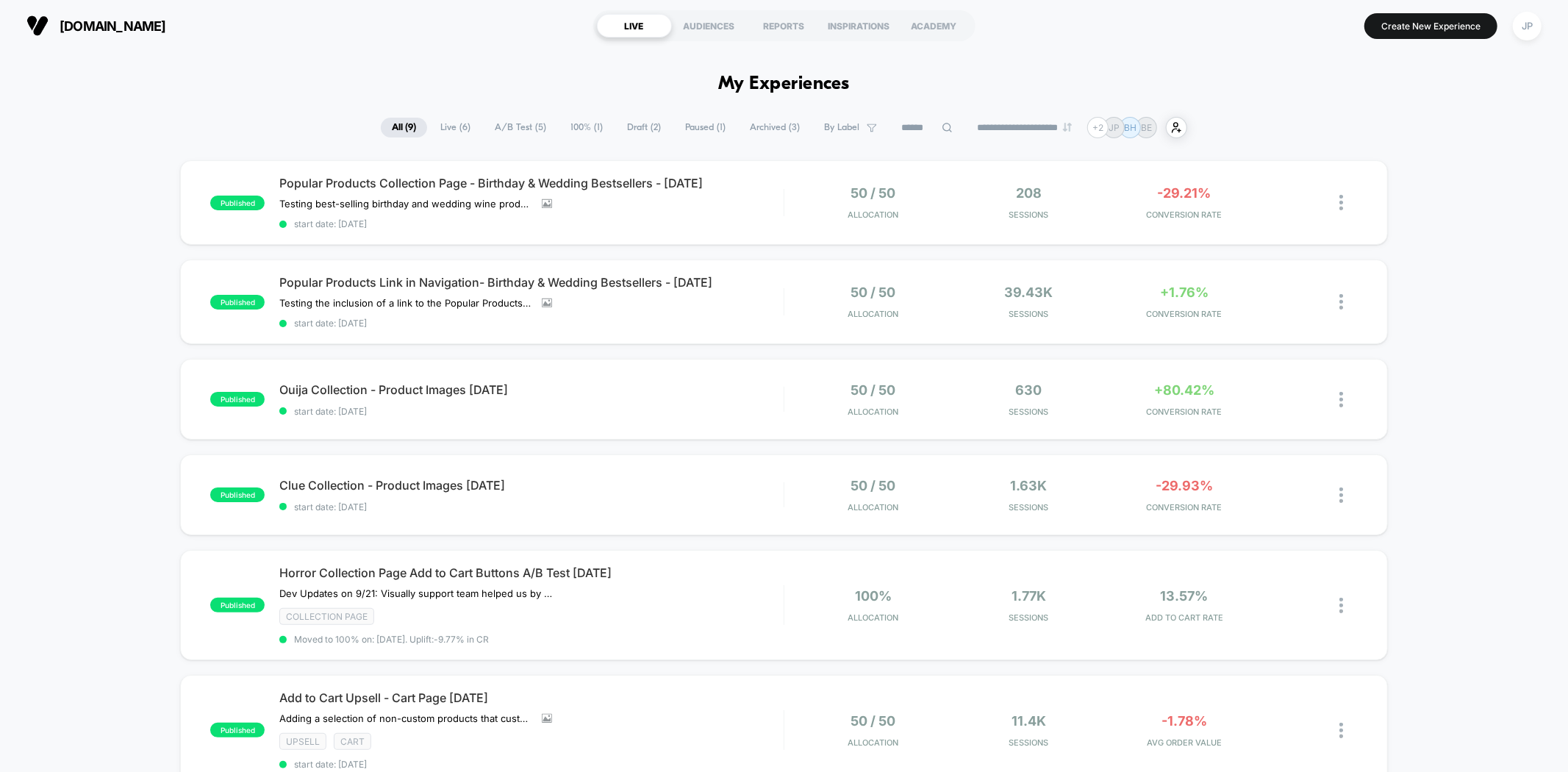
scroll to position [408, 0]
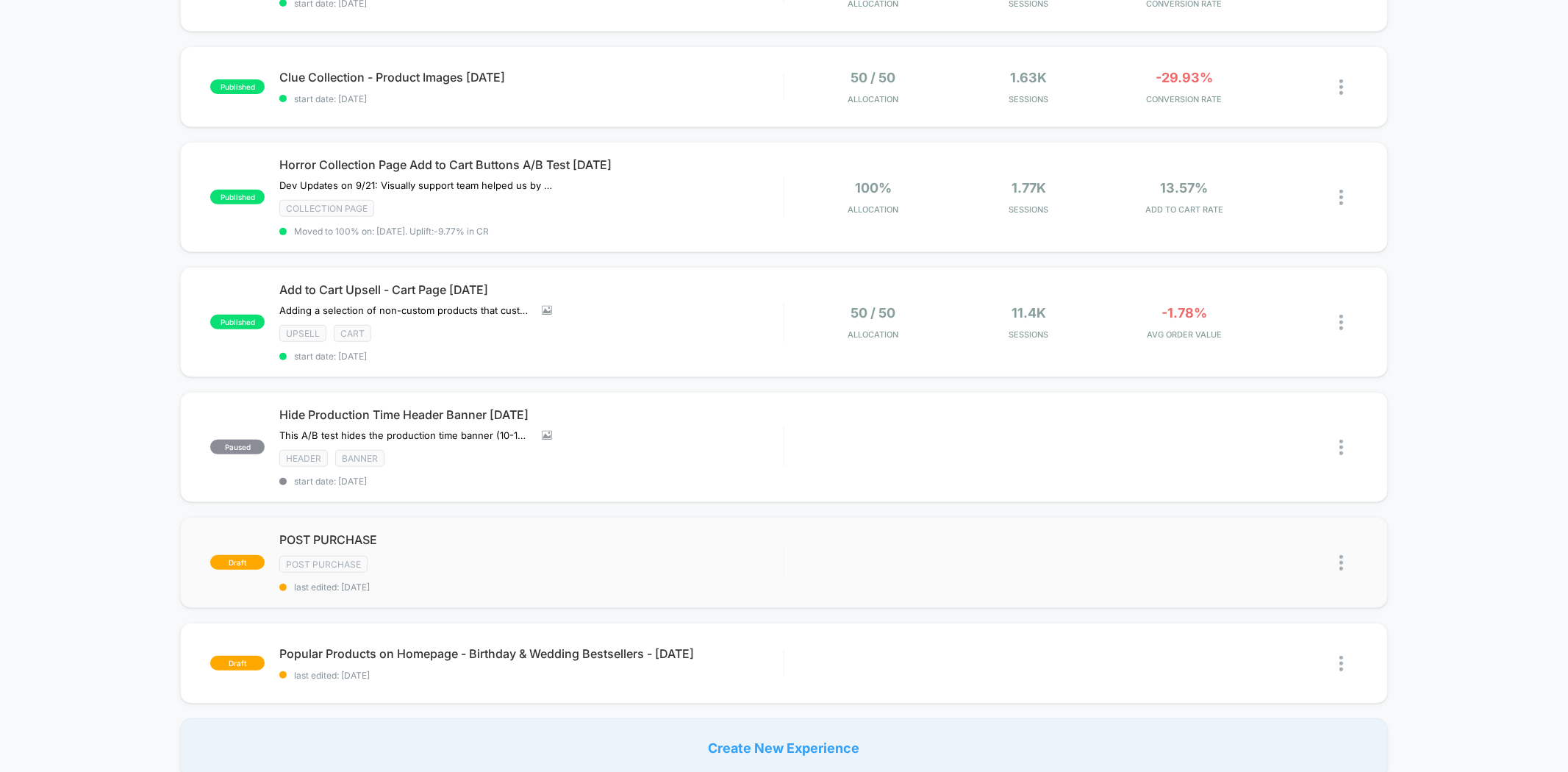
click at [1340, 555] on img at bounding box center [1341, 563] width 4 height 16
click at [1245, 599] on div "Delete" at bounding box center [1266, 602] width 133 height 33
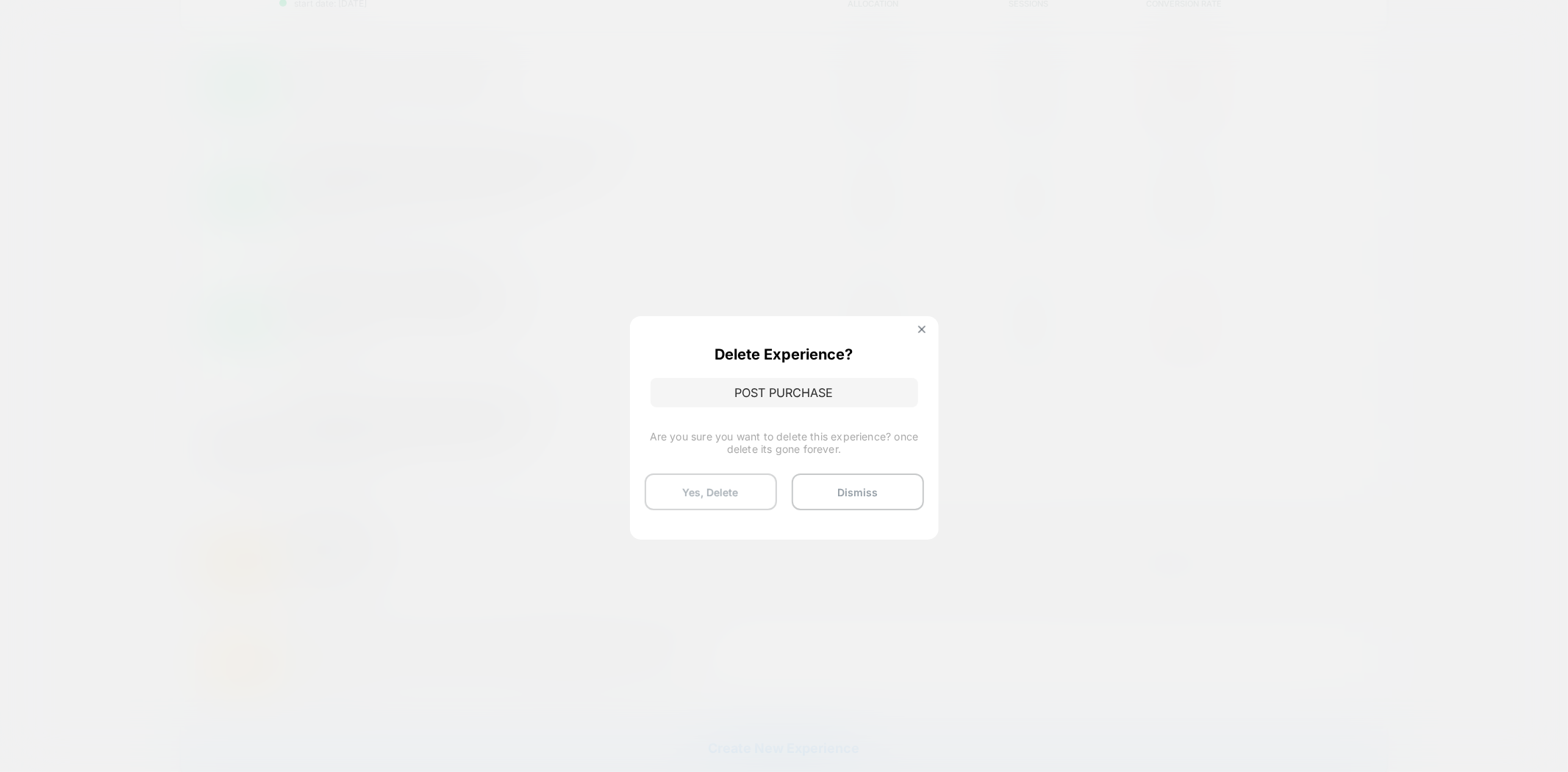
click at [707, 490] on button "Yes, Delete" at bounding box center [711, 491] width 133 height 37
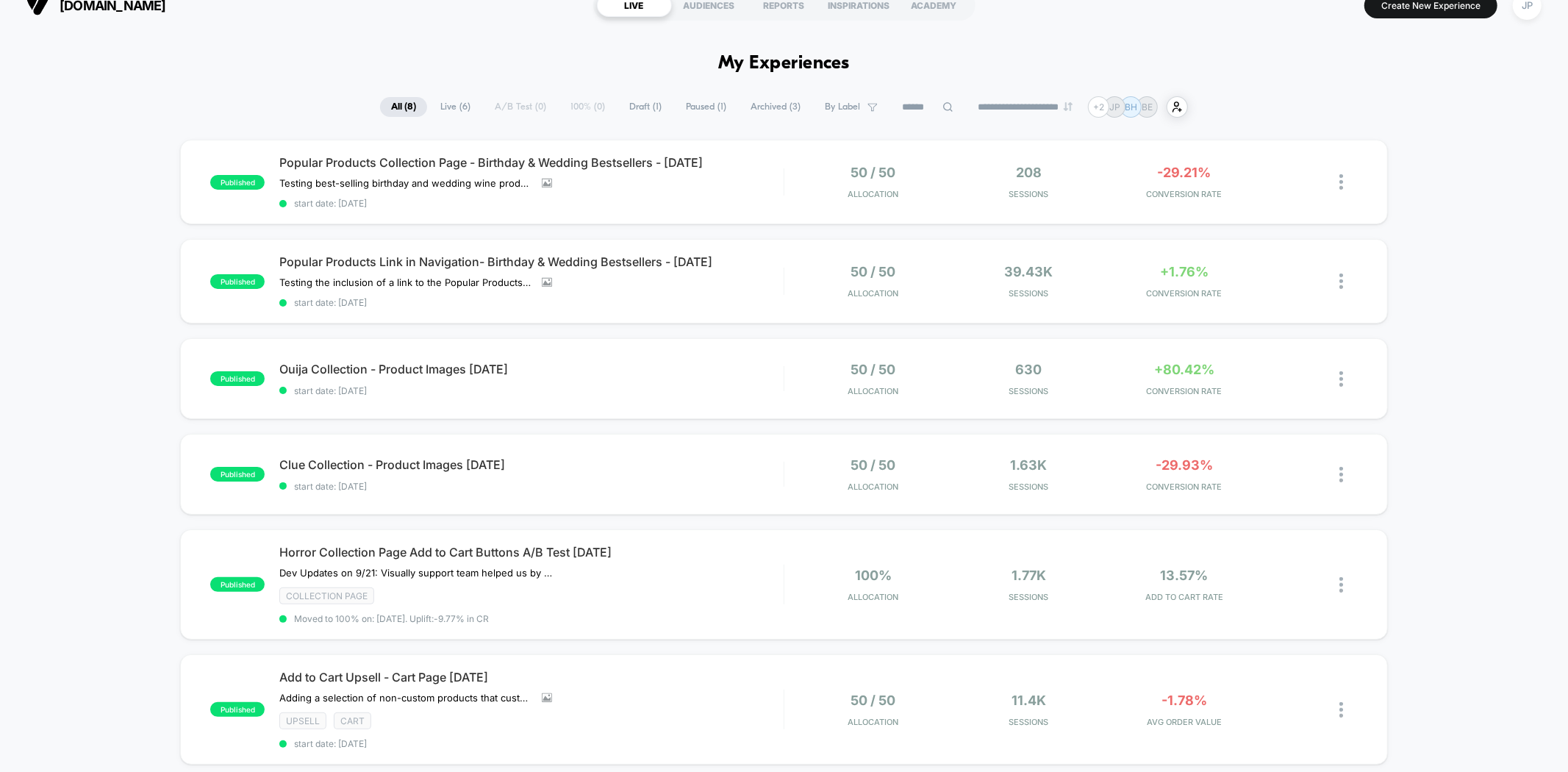
scroll to position [0, 0]
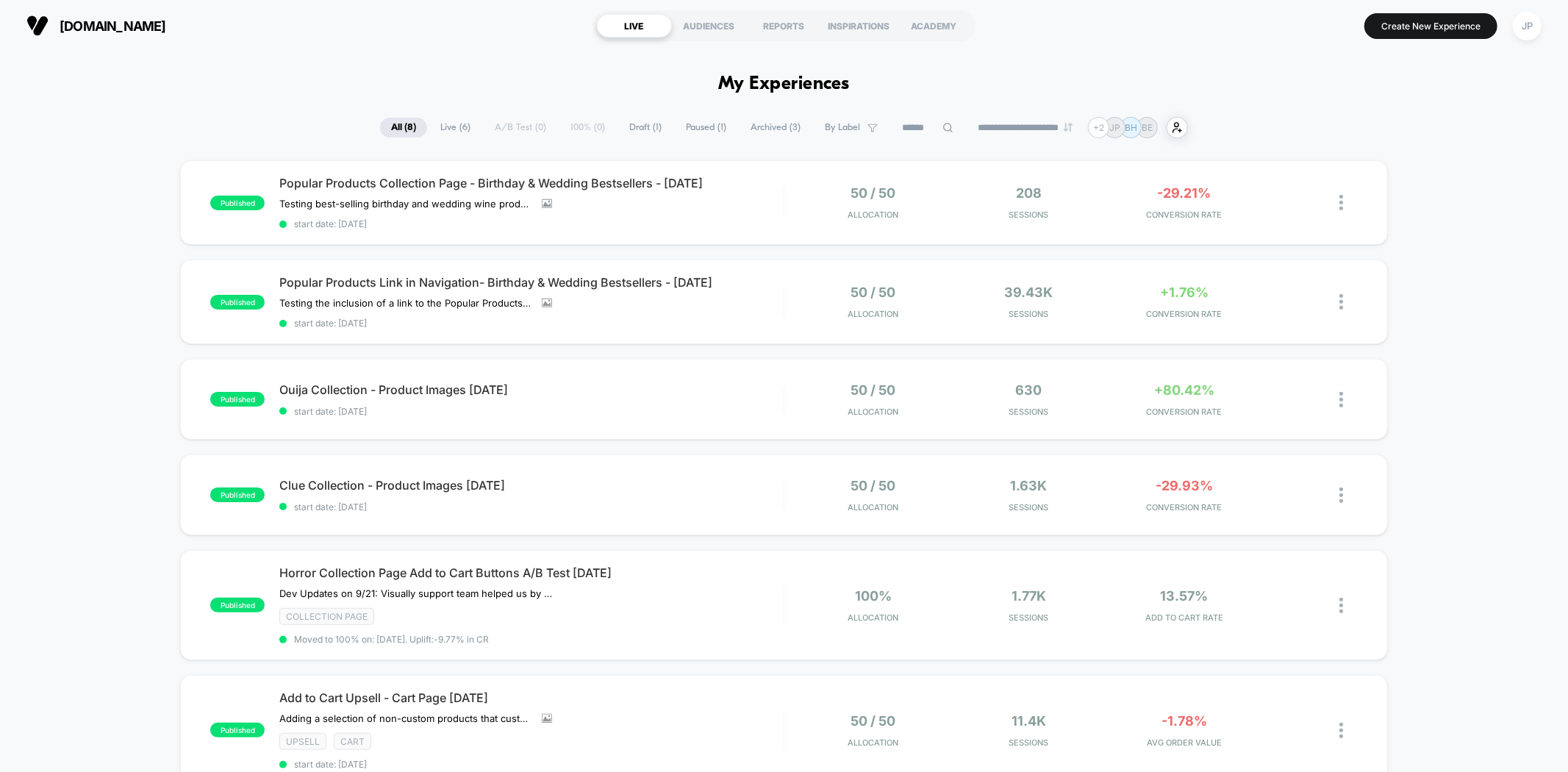
click at [1496, 373] on div "published Popular Products Collection Page - Birthday & Wedding Bestsellers - 1…" at bounding box center [784, 619] width 1568 height 919
